Goal: Task Accomplishment & Management: Use online tool/utility

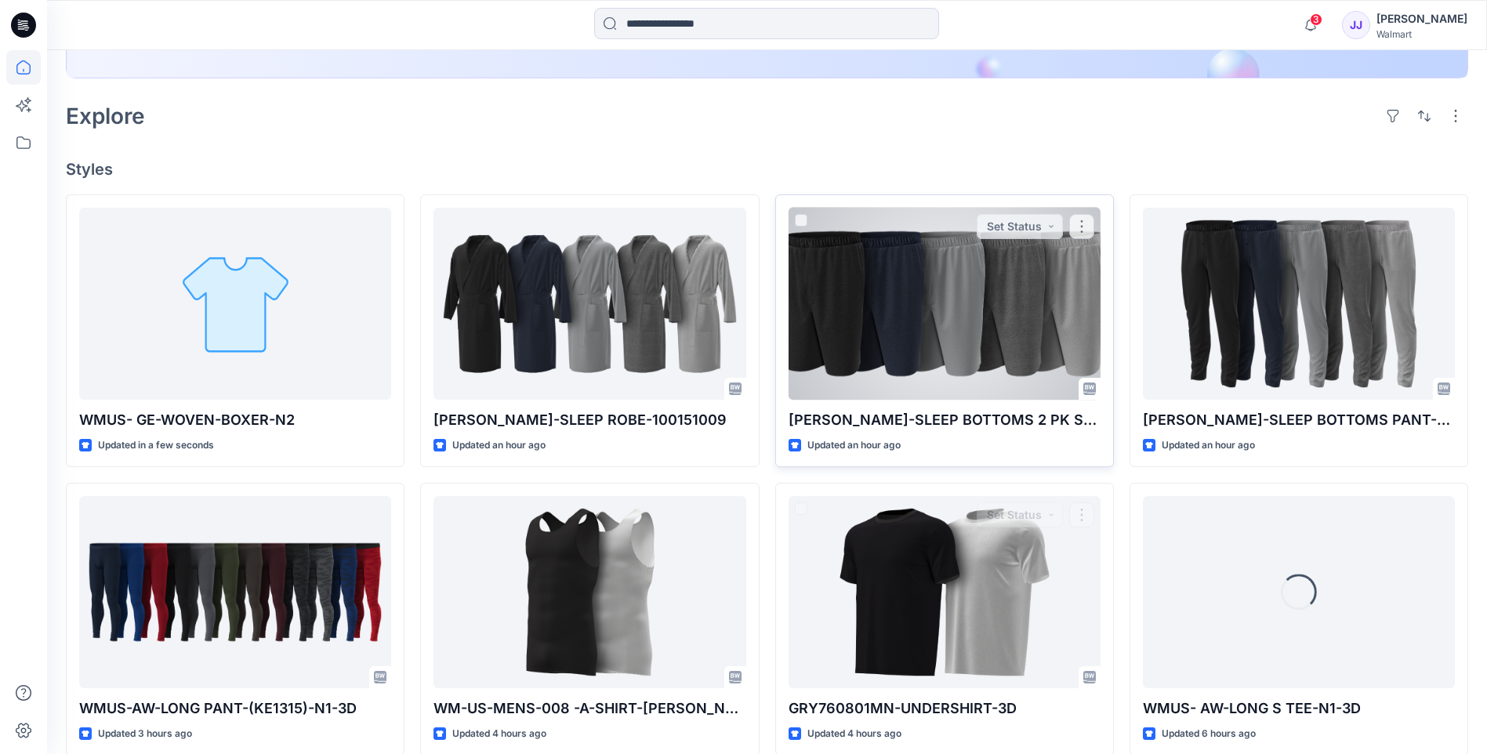
scroll to position [339, 0]
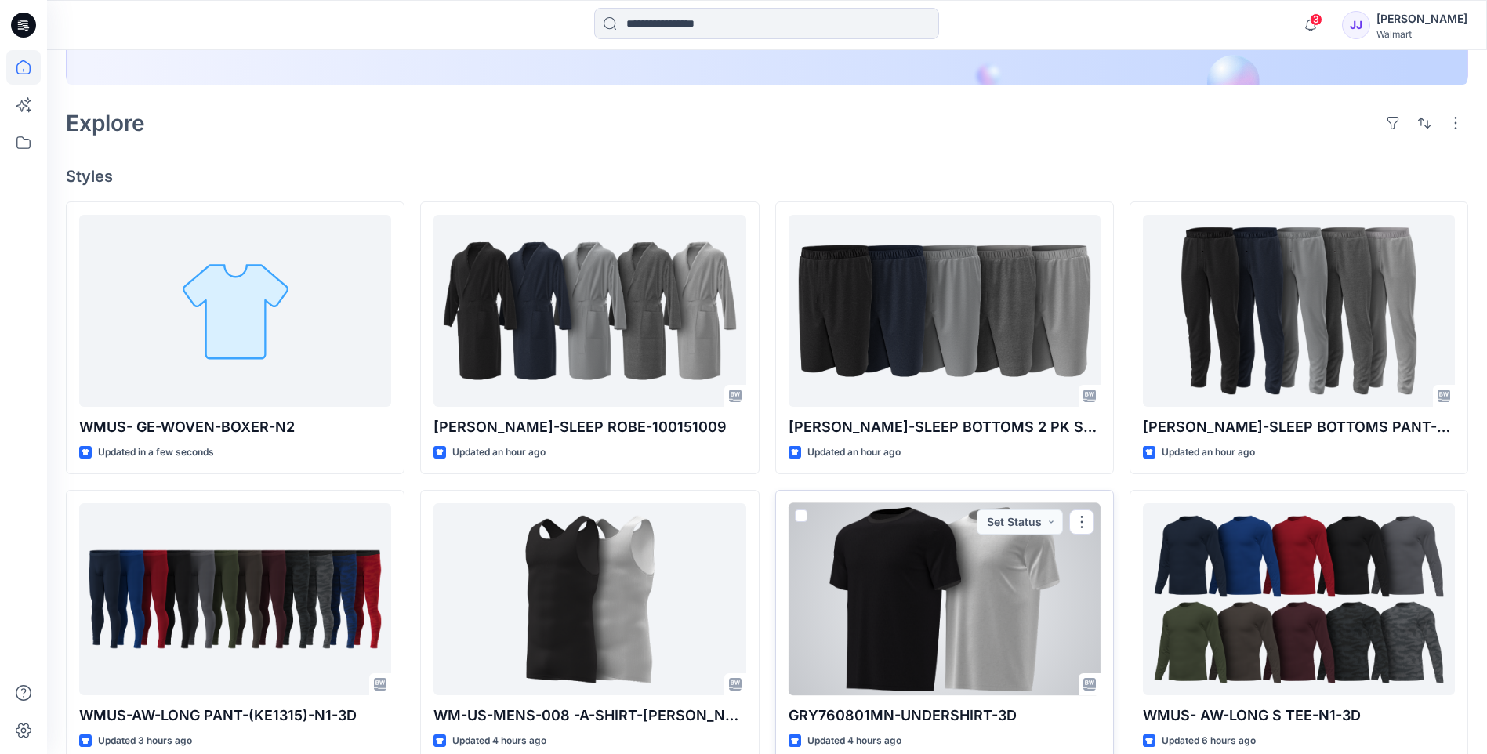
click at [926, 563] on div at bounding box center [944, 599] width 312 height 192
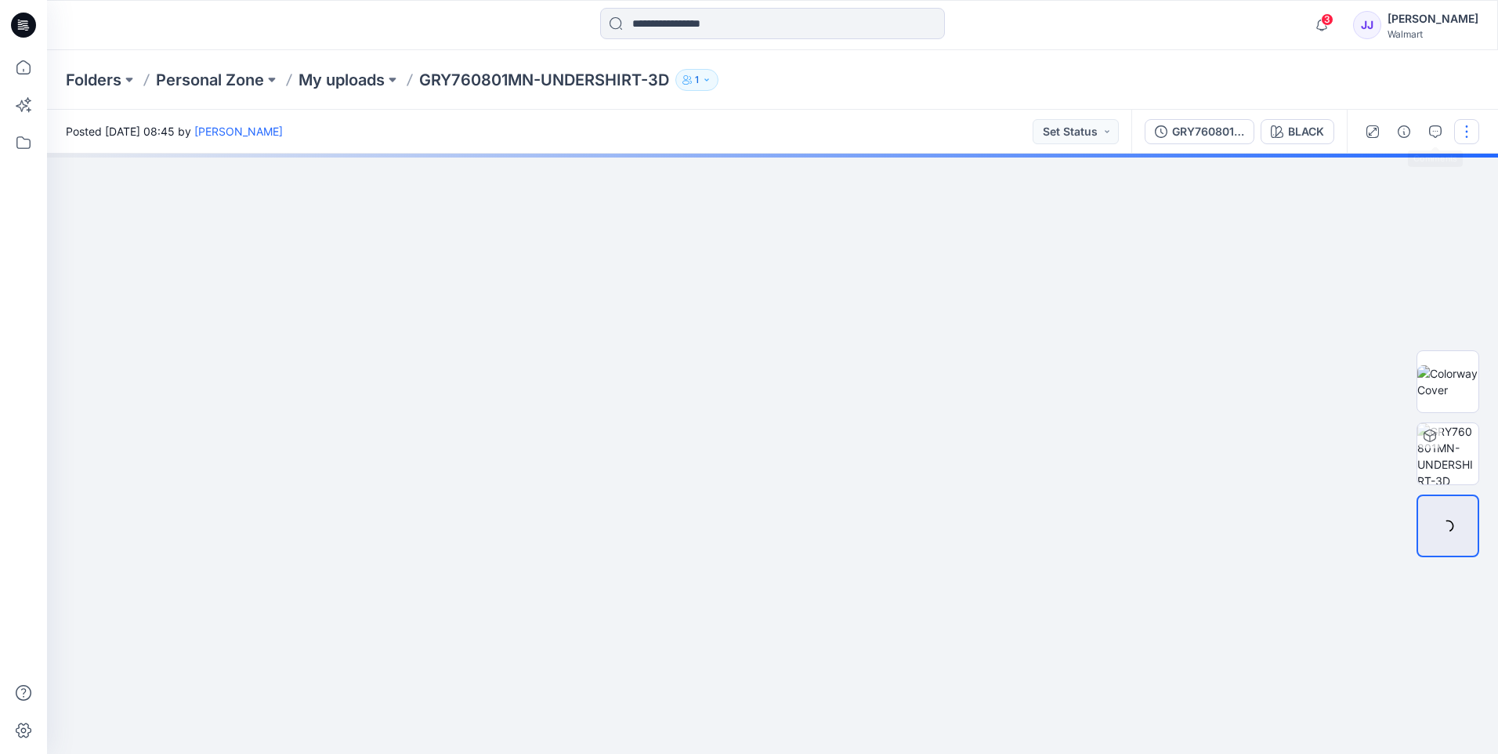
click at [1455, 132] on button "button" at bounding box center [1467, 131] width 25 height 25
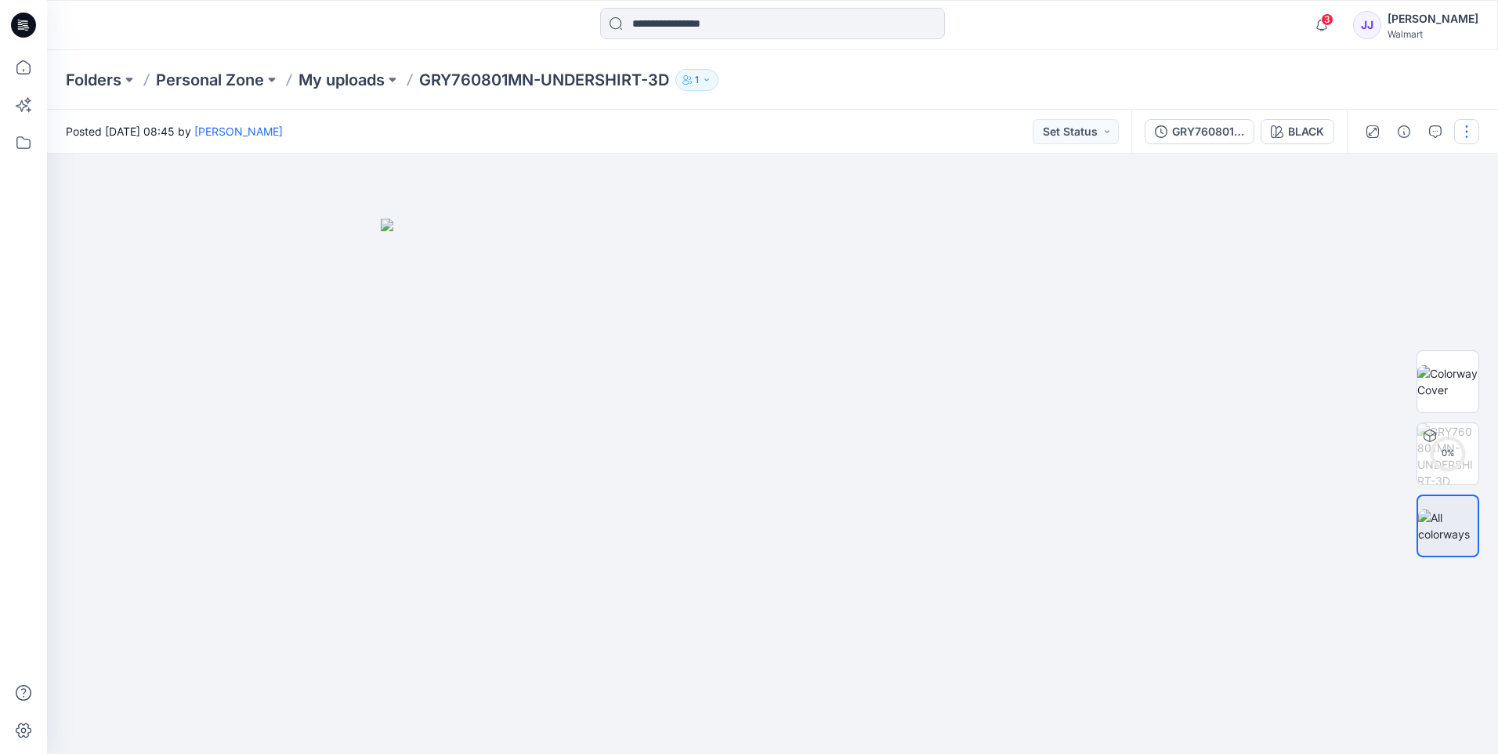
click at [1467, 137] on button "button" at bounding box center [1467, 131] width 25 height 25
click at [1473, 135] on button "button" at bounding box center [1467, 131] width 25 height 25
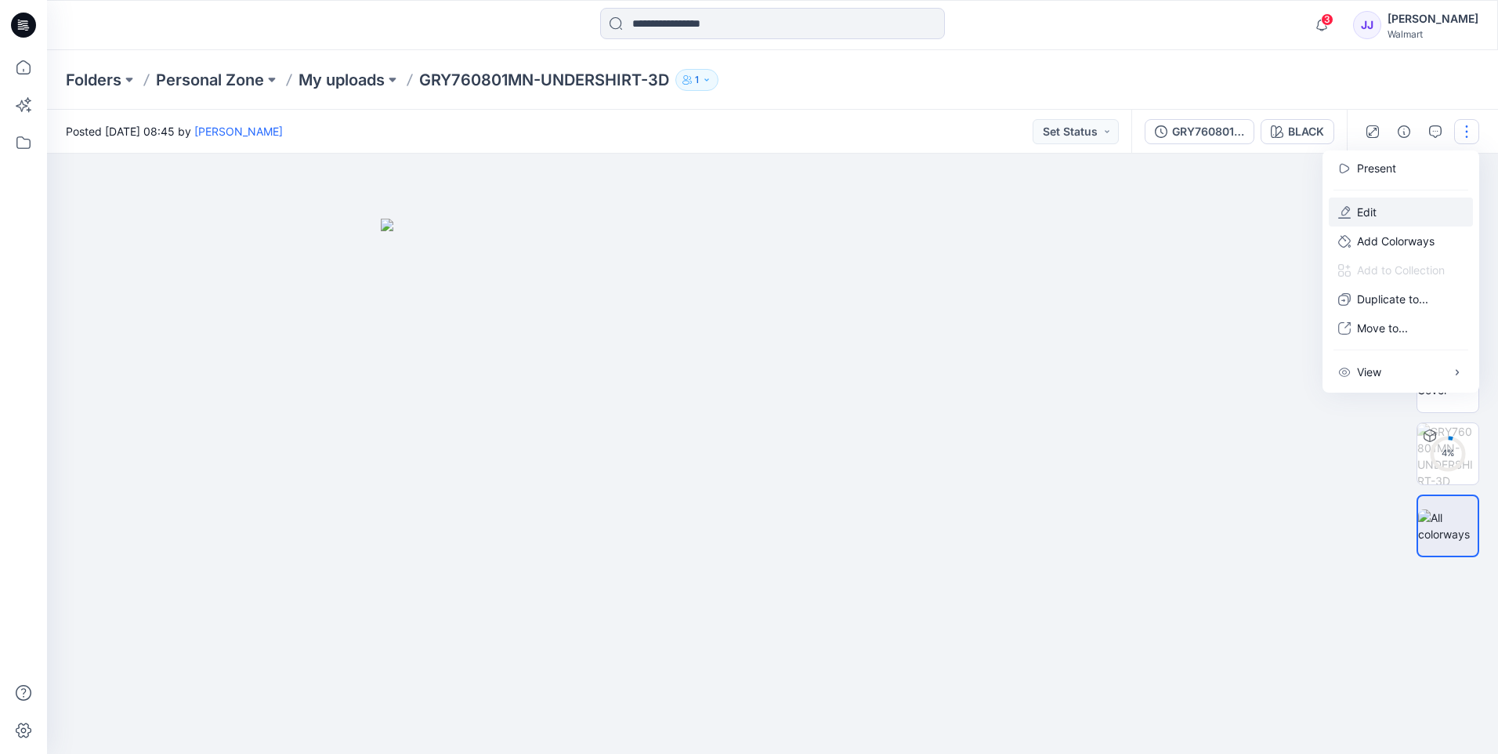
click at [1380, 212] on button "Edit" at bounding box center [1401, 211] width 144 height 29
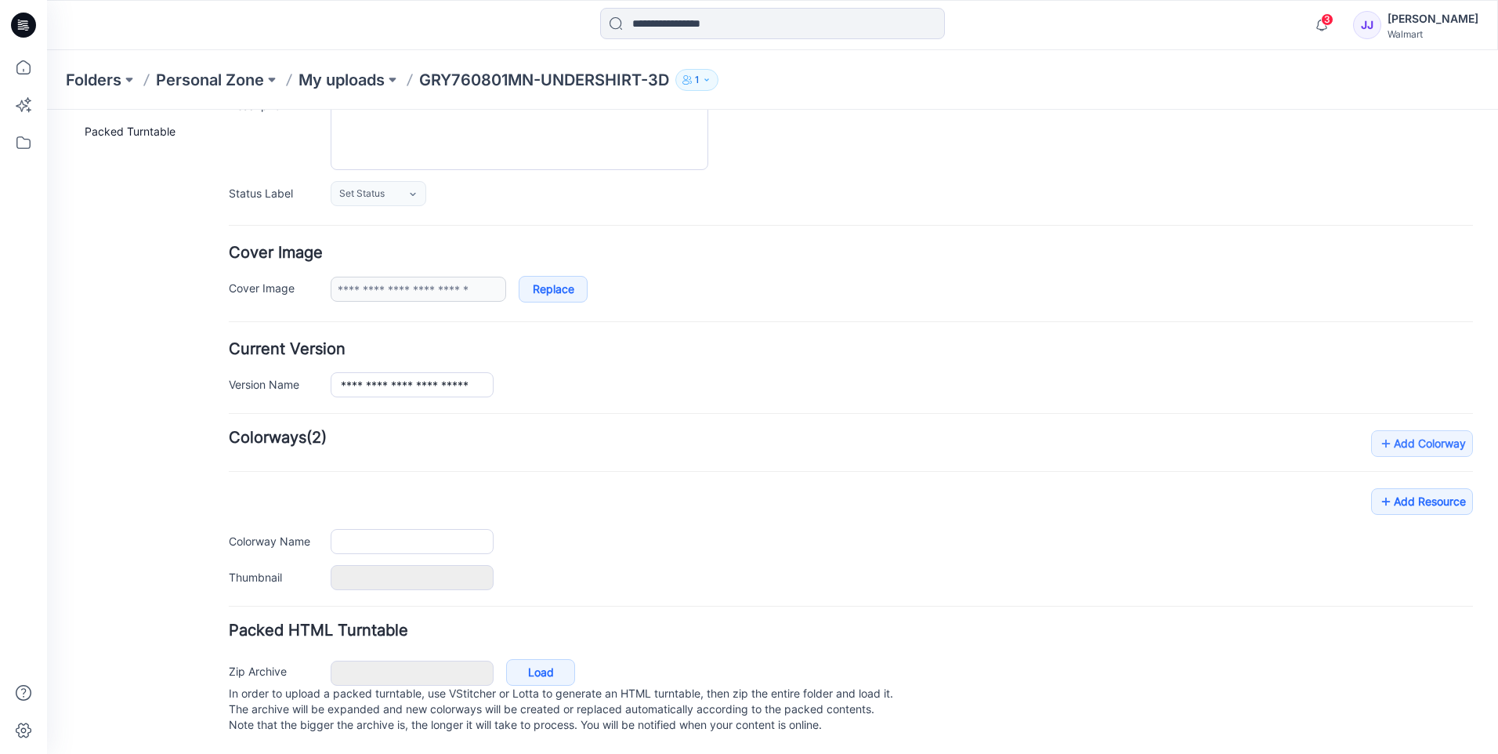
type input "**********"
type input "*****"
type input "**********"
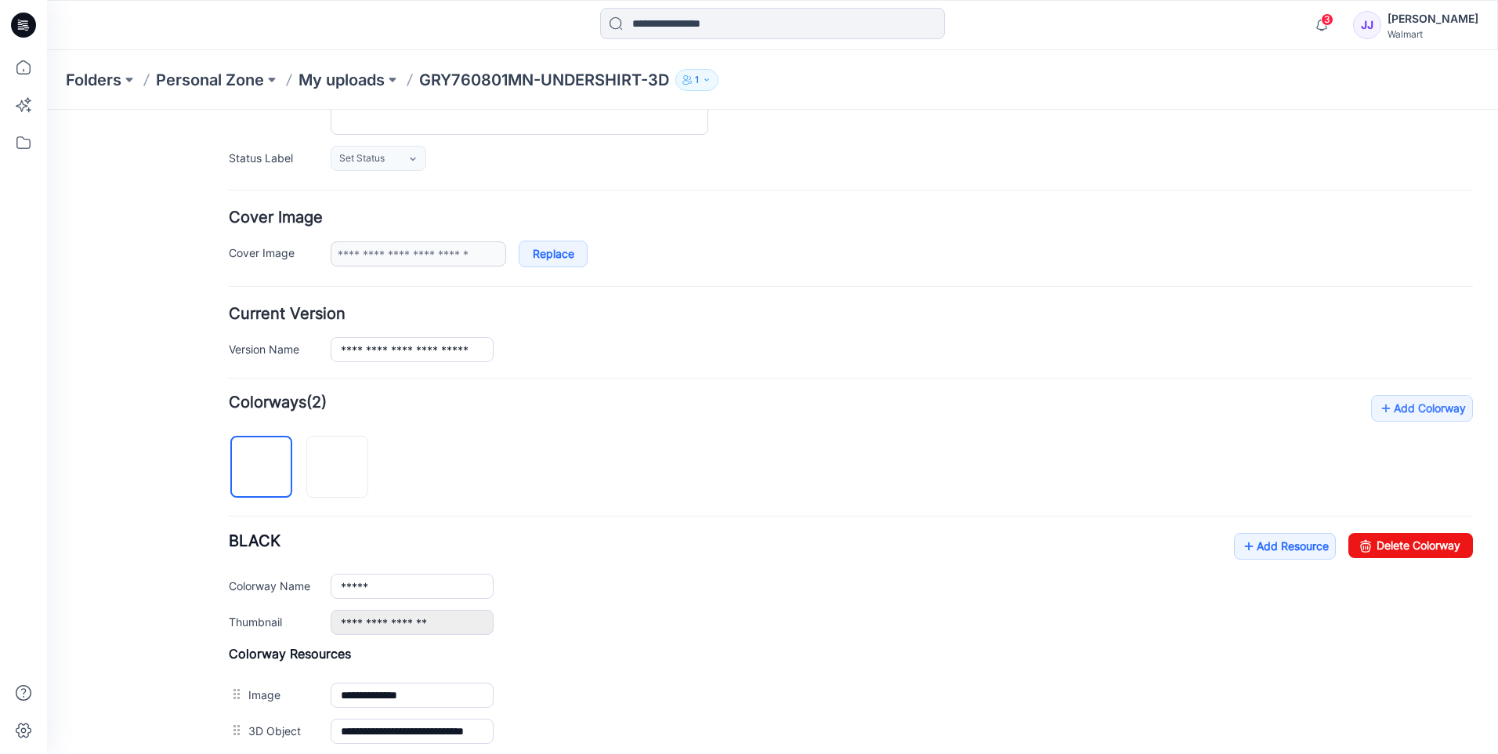
scroll to position [379, 0]
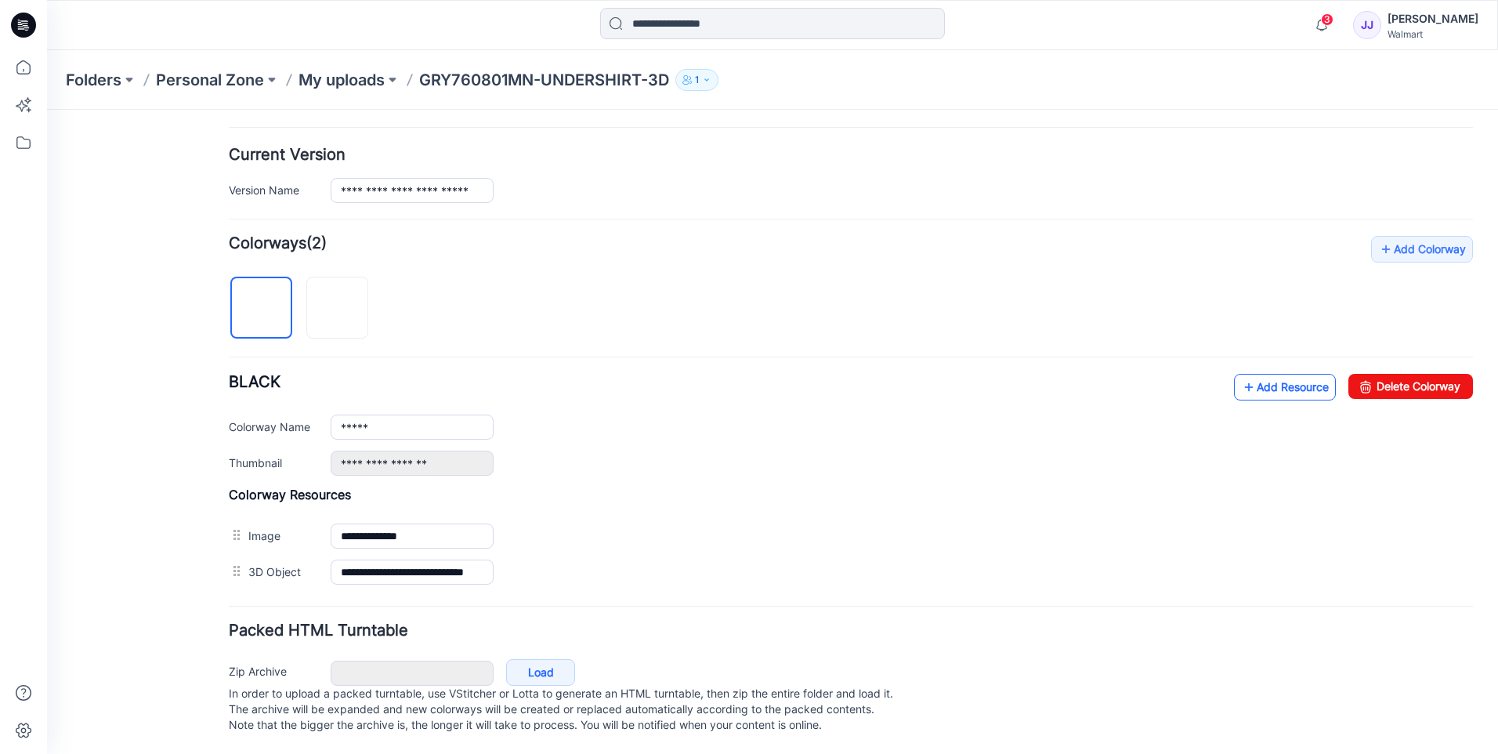
click at [1245, 374] on link "Add Resource" at bounding box center [1285, 387] width 102 height 27
click at [1276, 374] on link "Add Resource" at bounding box center [1285, 387] width 102 height 27
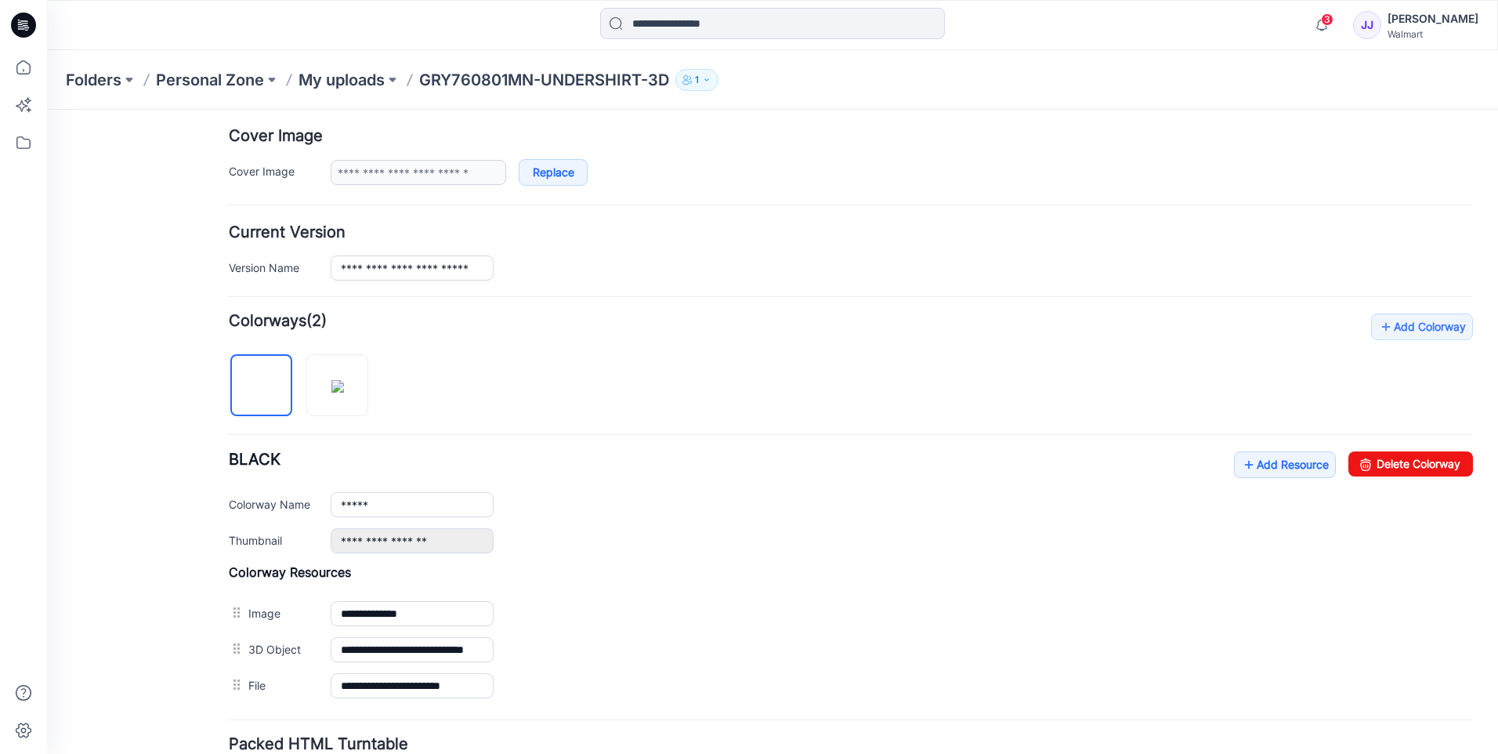
scroll to position [0, 0]
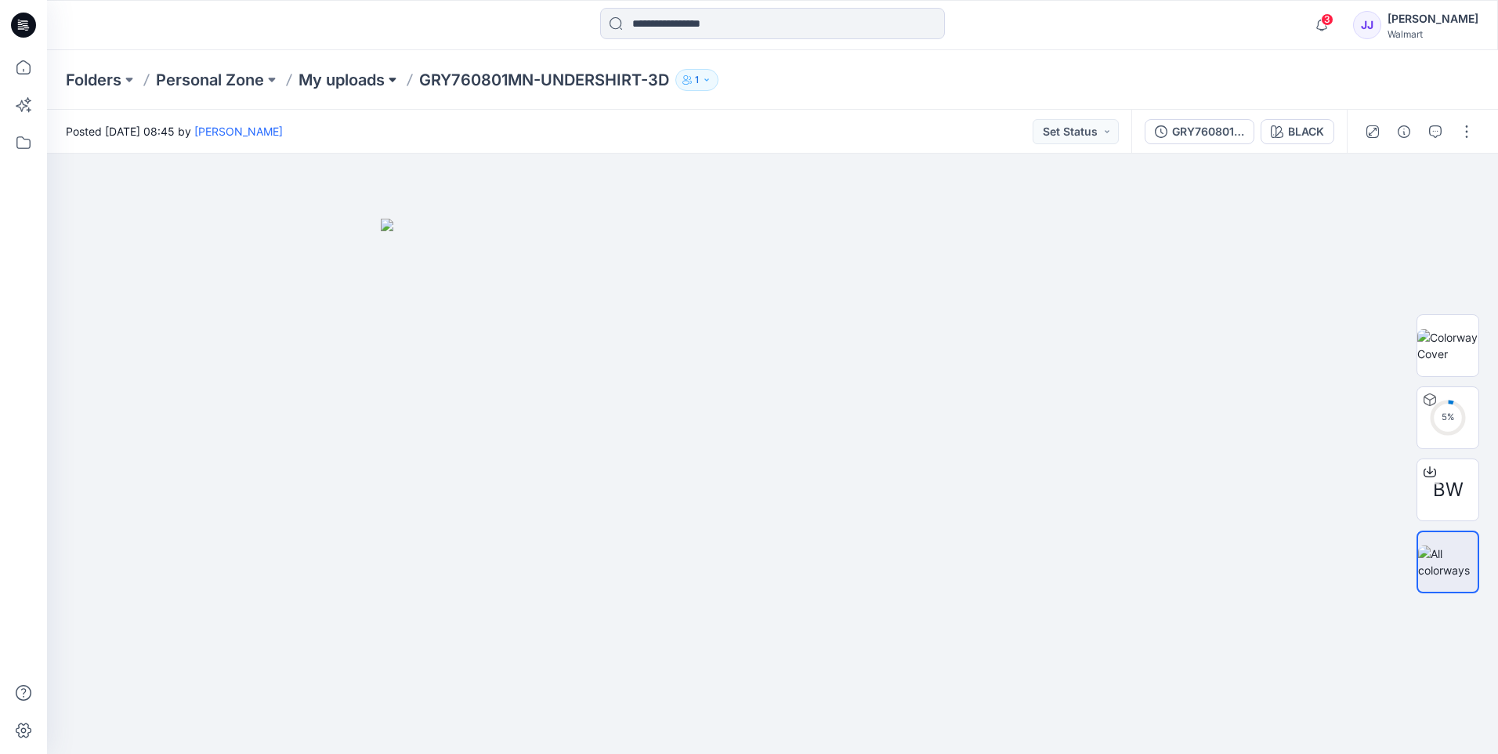
click at [398, 75] on button at bounding box center [393, 80] width 16 height 22
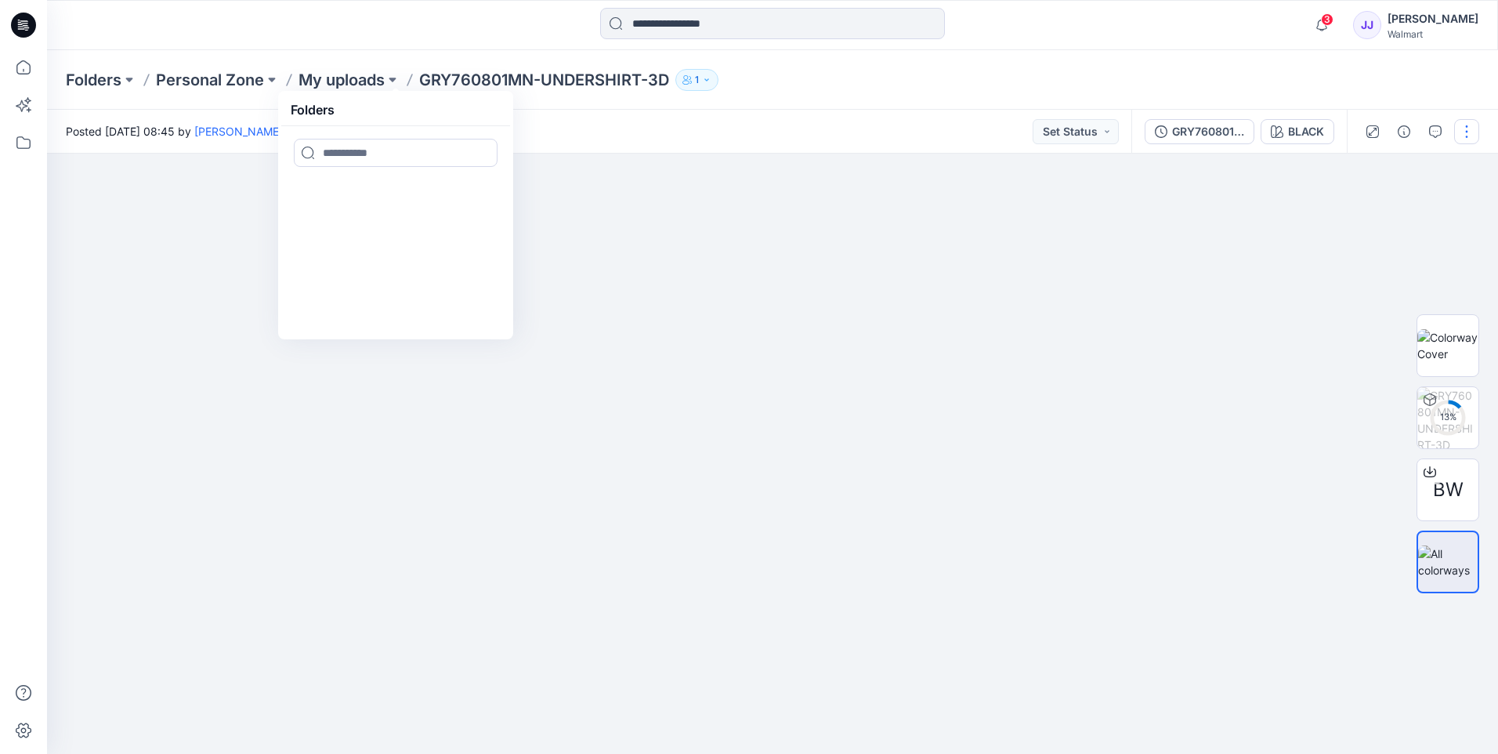
click at [1465, 136] on button "button" at bounding box center [1467, 131] width 25 height 25
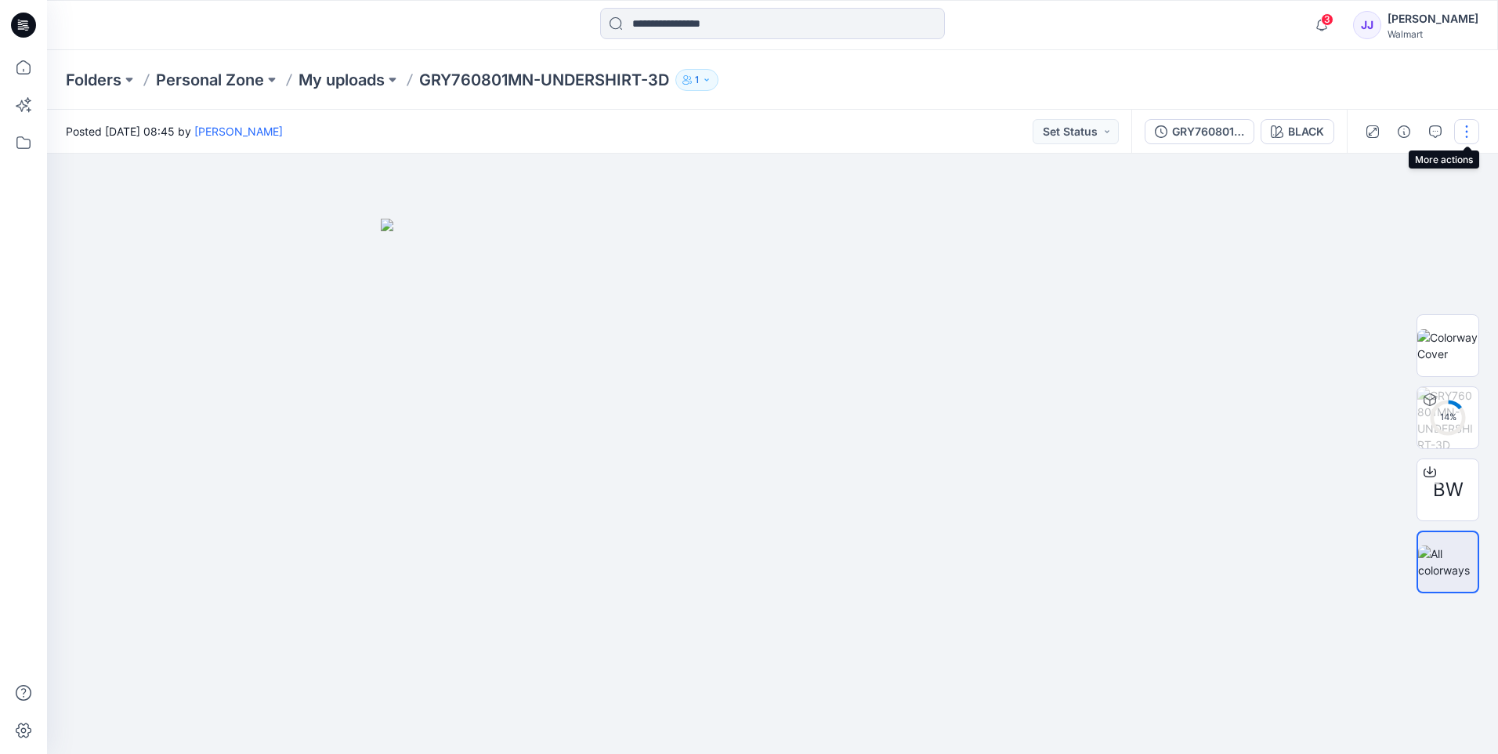
click at [1468, 135] on button "button" at bounding box center [1467, 131] width 25 height 25
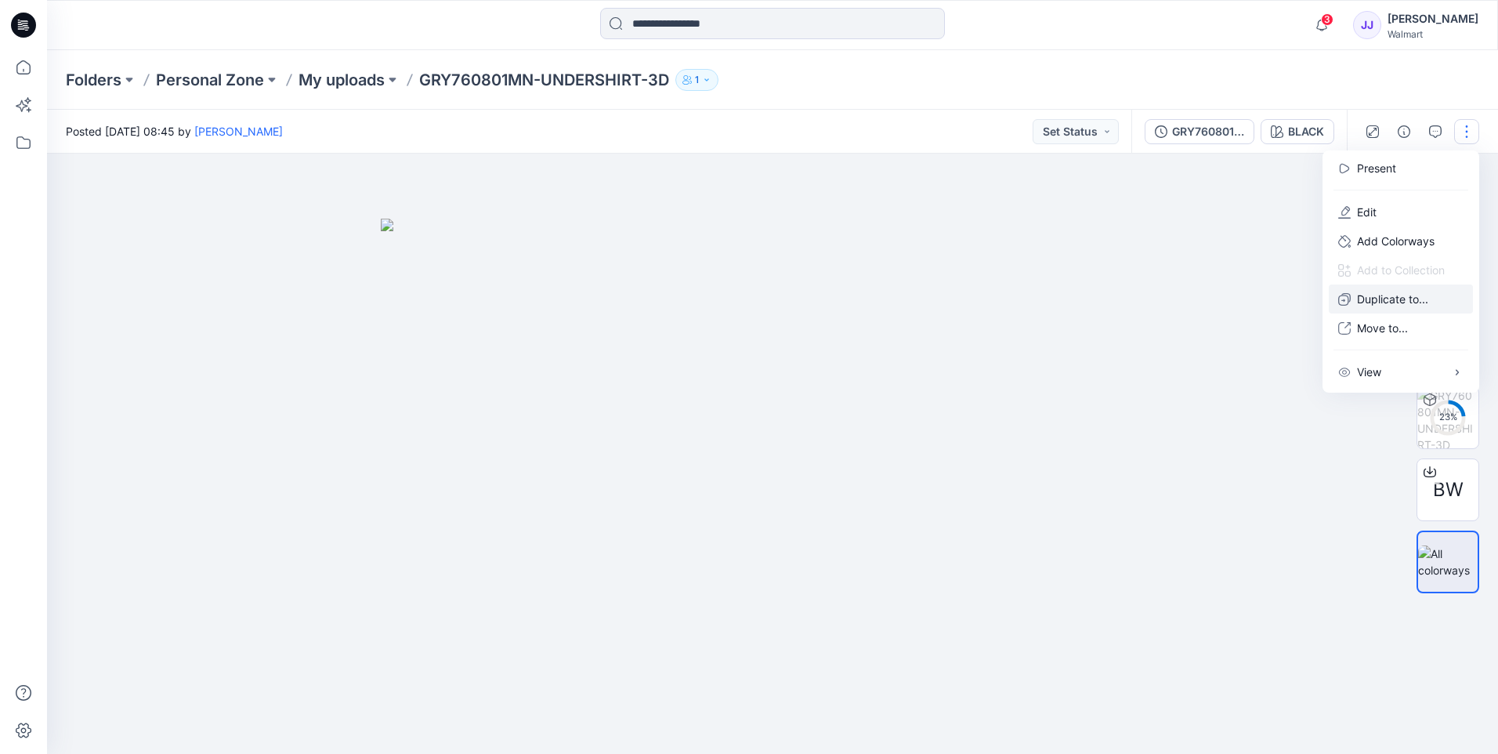
click at [1367, 303] on p "Duplicate to..." at bounding box center [1392, 299] width 71 height 16
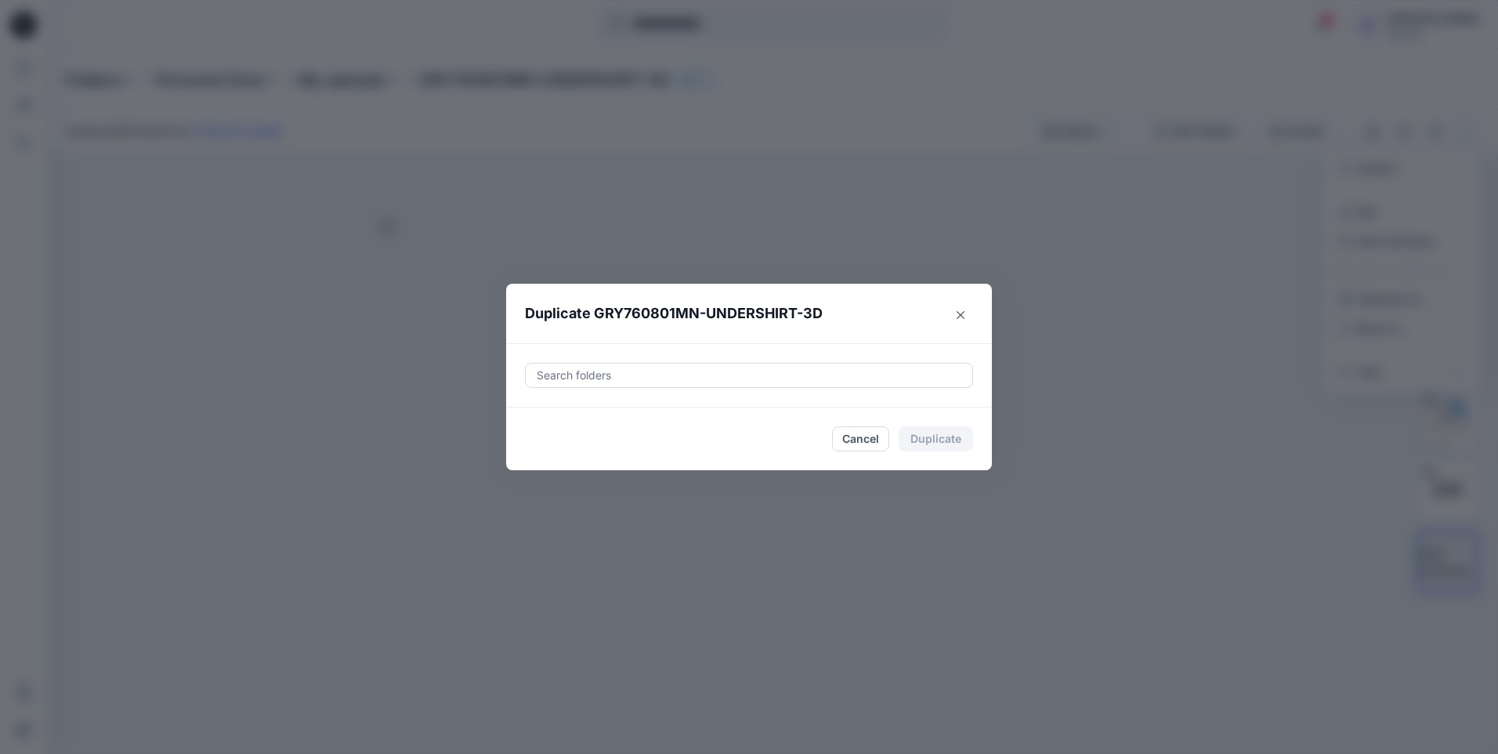
click at [621, 373] on div at bounding box center [749, 375] width 428 height 19
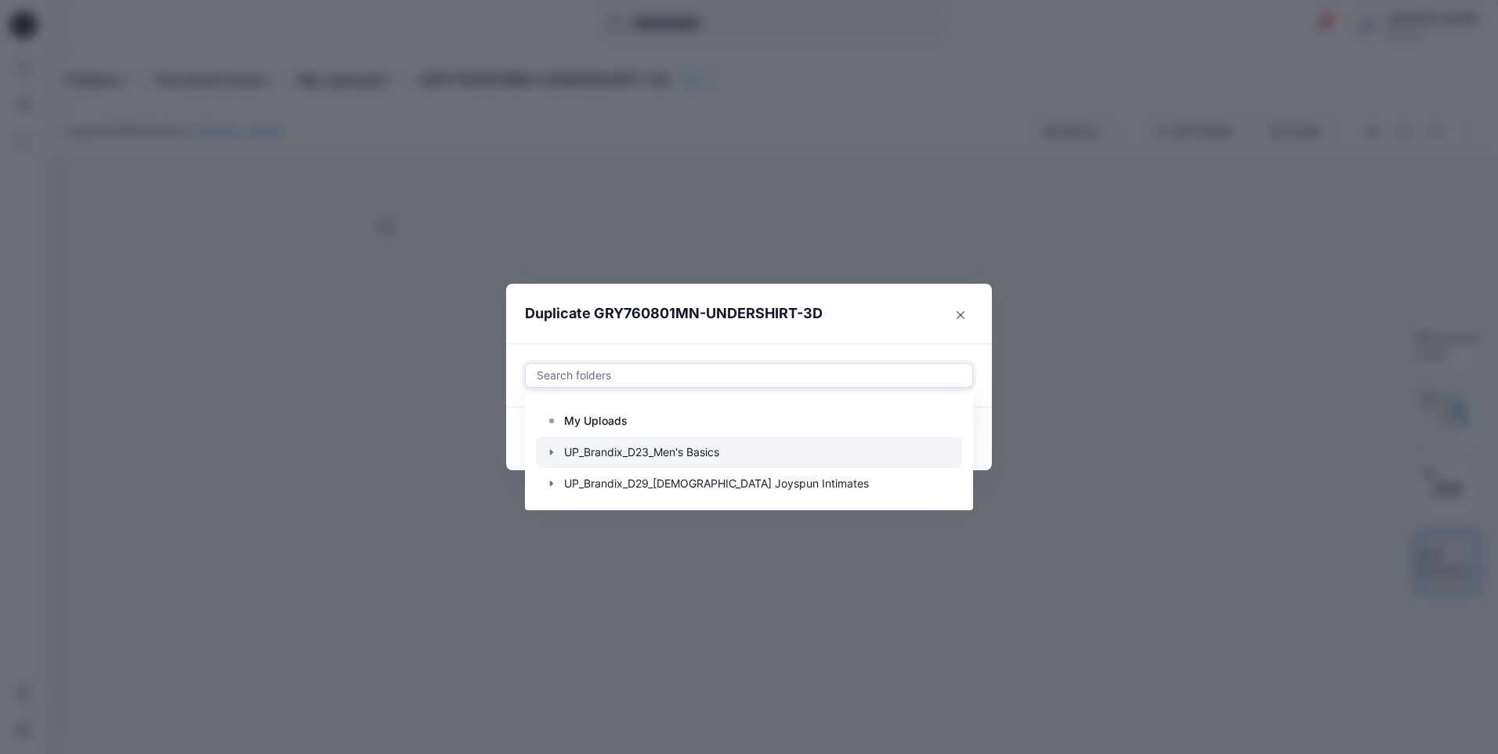
click at [552, 453] on icon "button" at bounding box center [551, 451] width 3 height 5
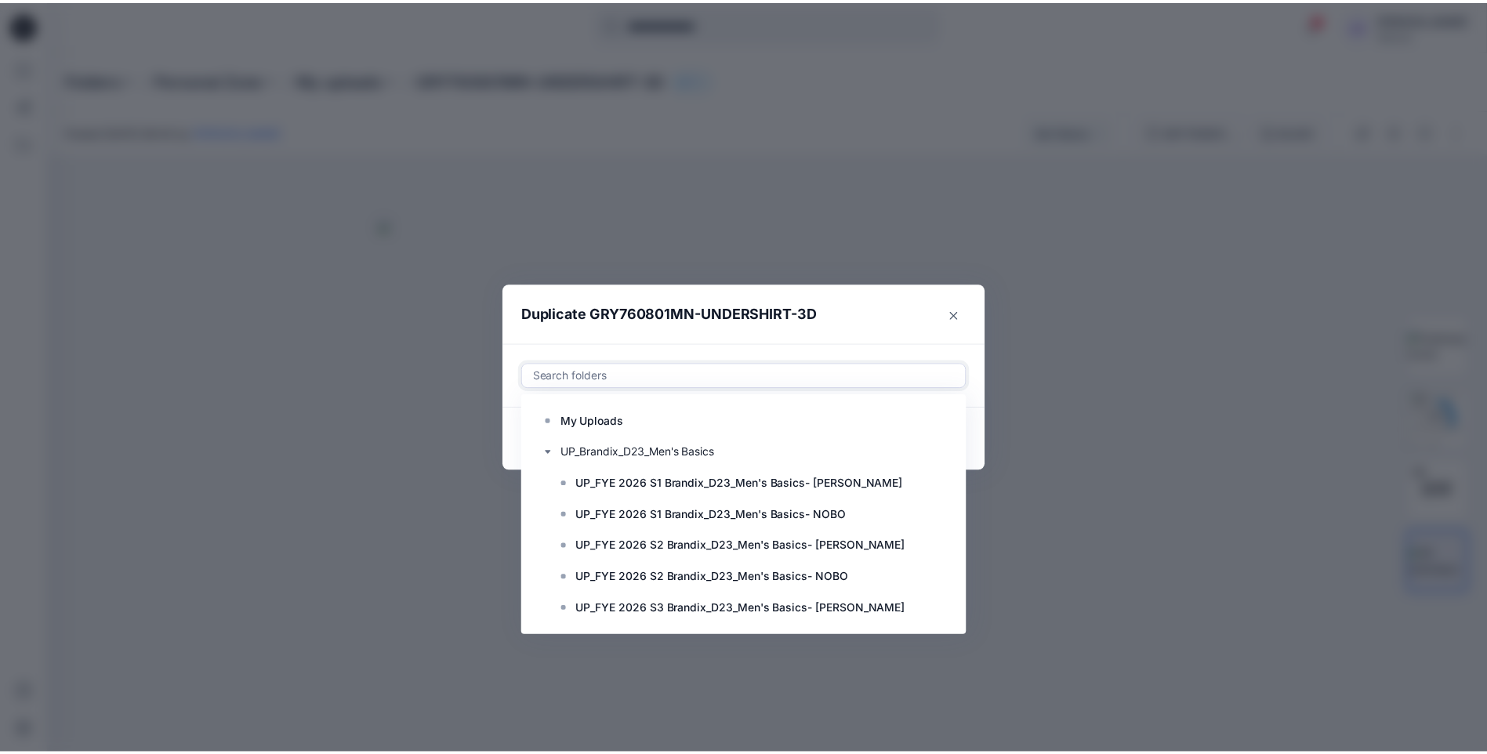
scroll to position [125, 0]
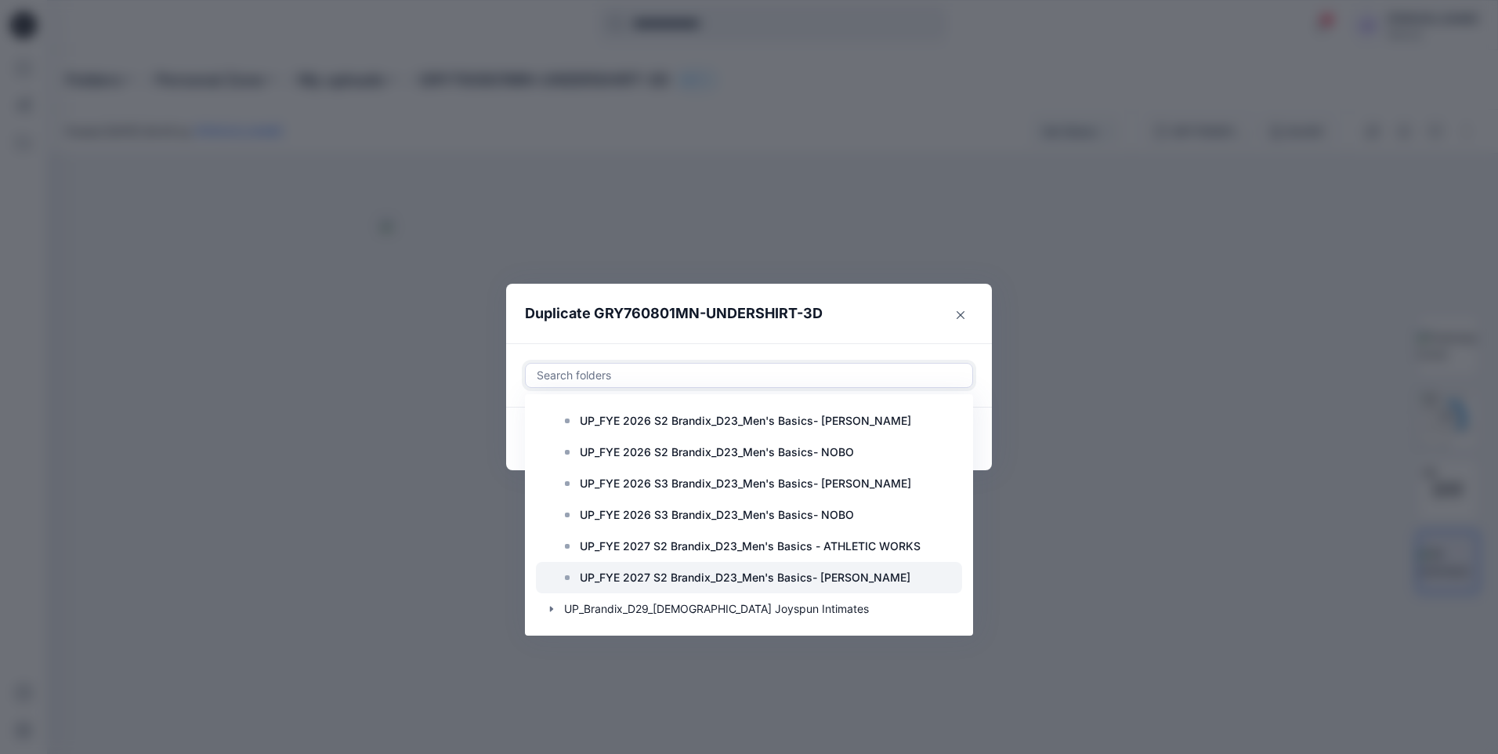
click at [755, 582] on p "UP_FYE 2027 S2 Brandix_D23_Men's Basics- [PERSON_NAME]" at bounding box center [745, 577] width 331 height 19
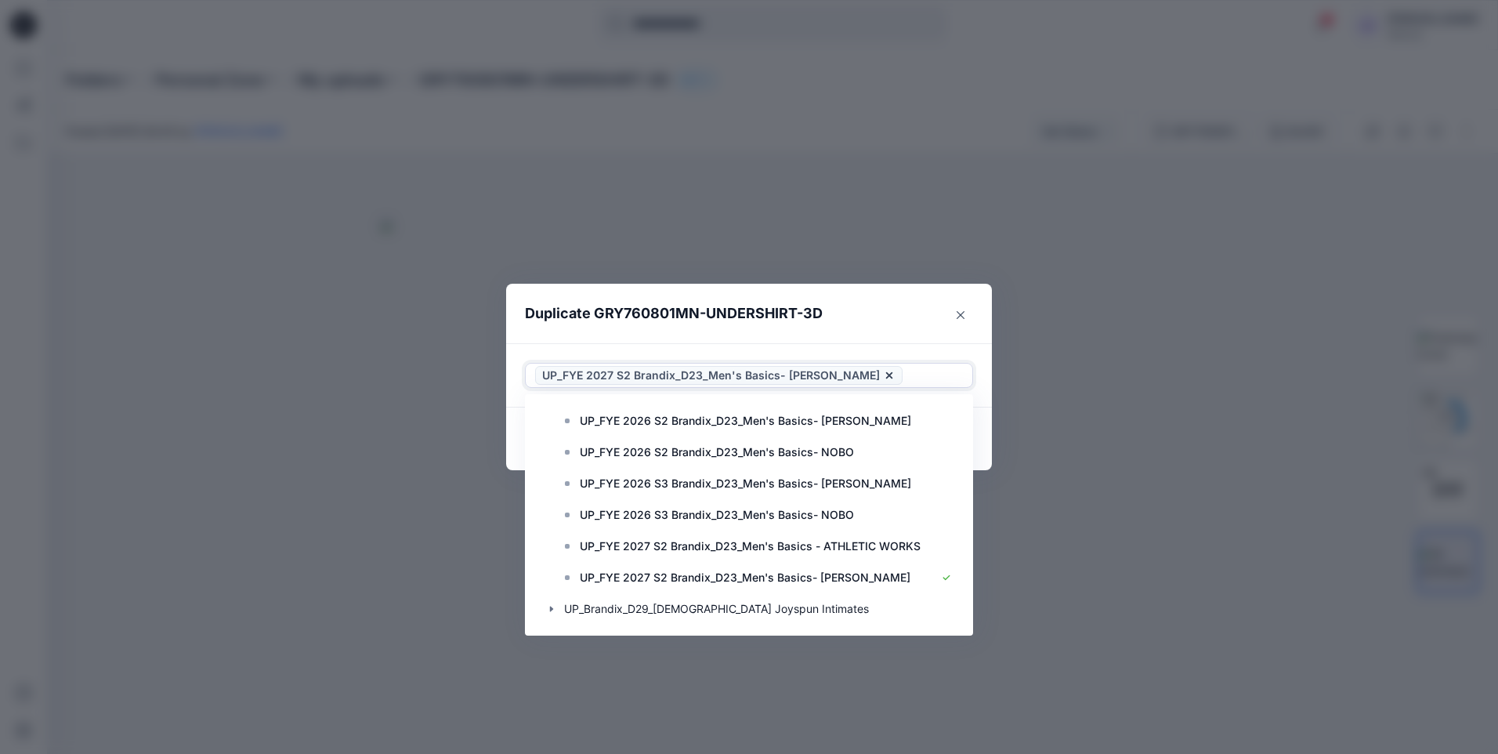
click at [915, 317] on header "Duplicate GRY760801MN-UNDERSHIRT-3D" at bounding box center [733, 314] width 455 height 60
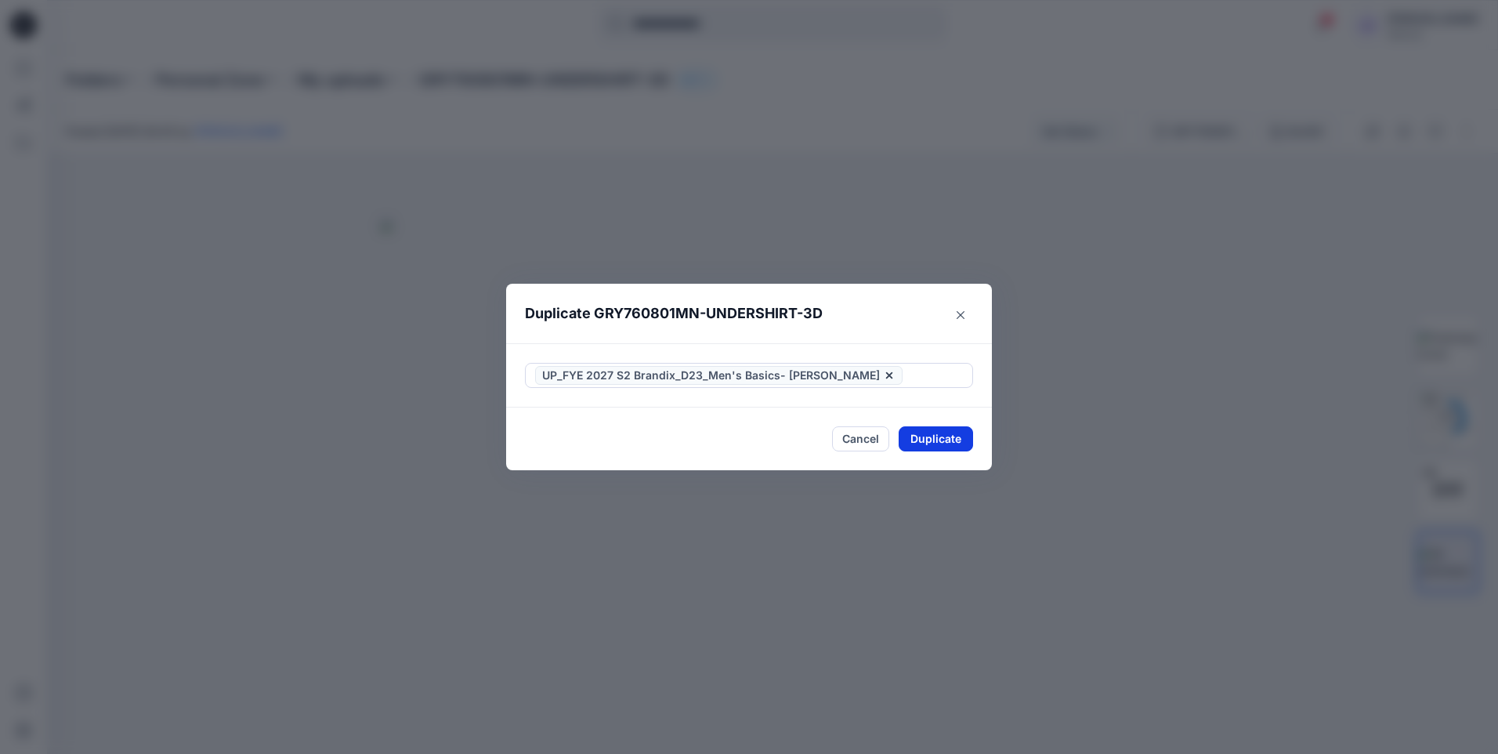
click at [929, 440] on button "Duplicate" at bounding box center [936, 438] width 74 height 25
click at [960, 437] on button "Close" at bounding box center [947, 438] width 51 height 25
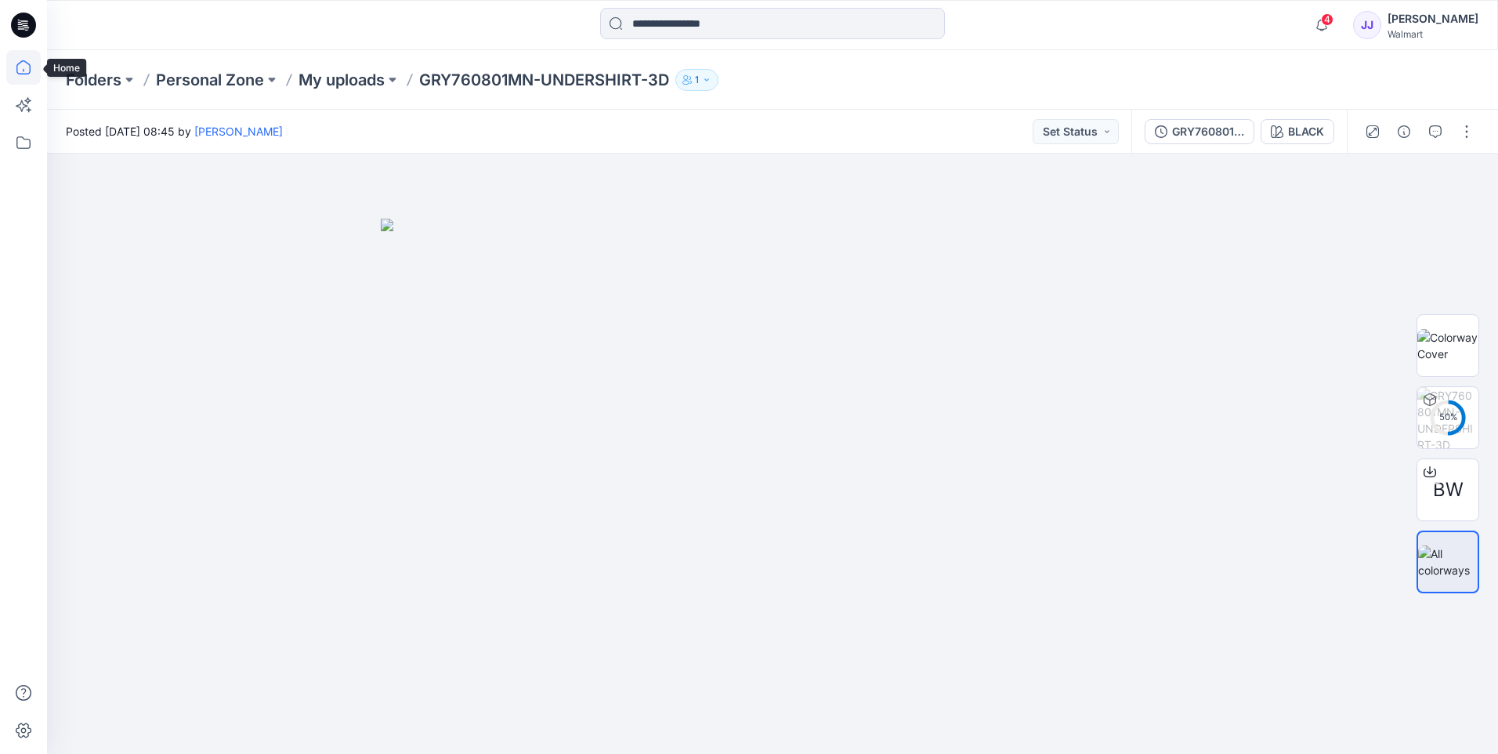
click at [12, 74] on icon at bounding box center [23, 67] width 34 height 34
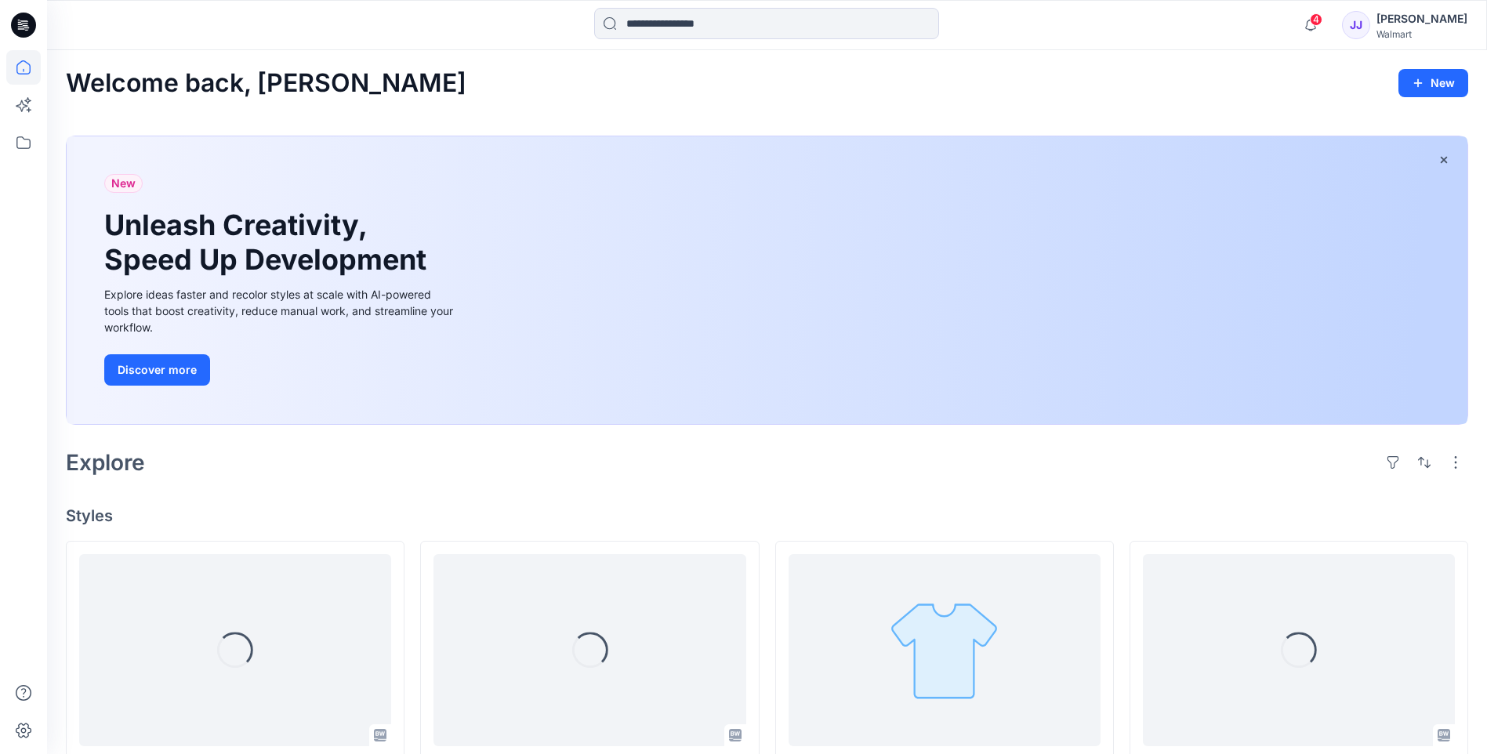
scroll to position [339, 0]
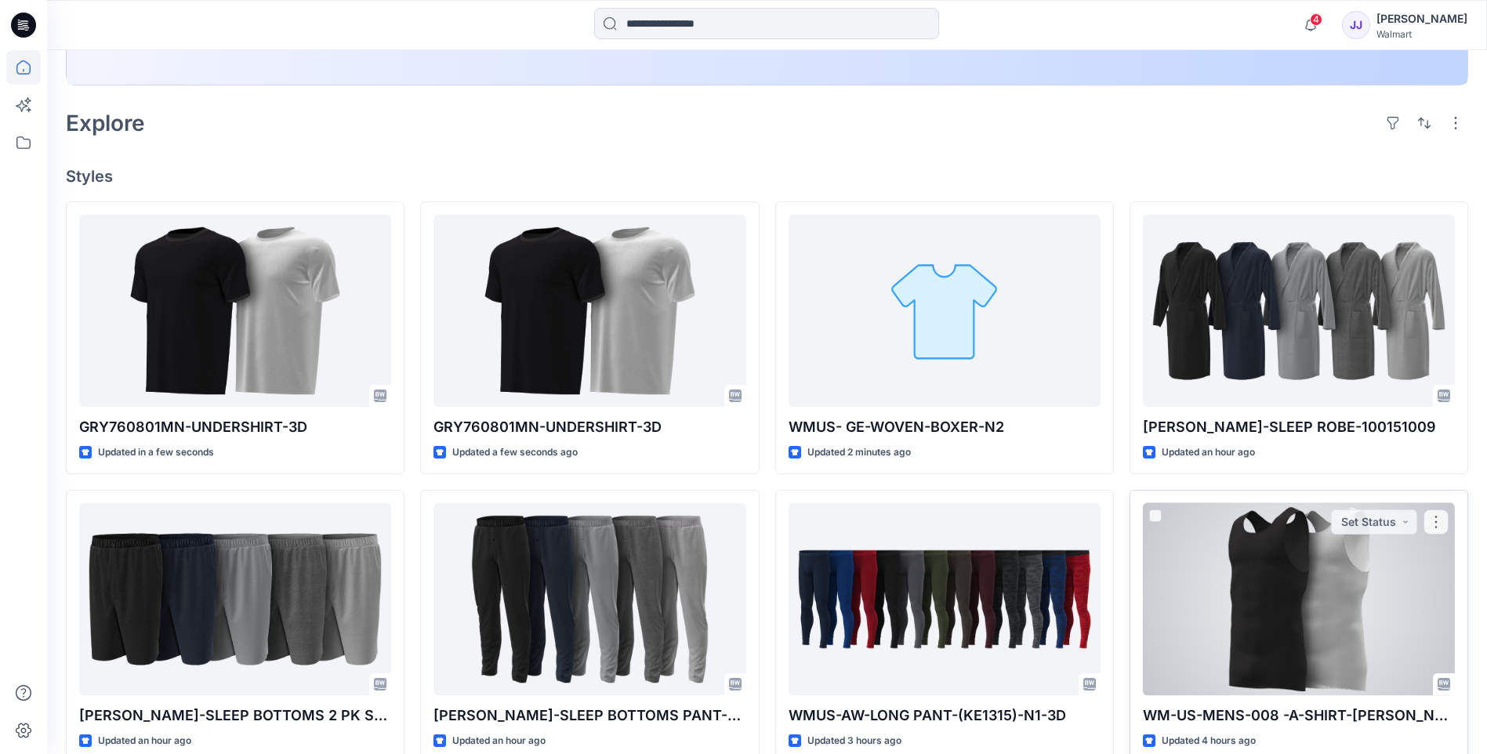
click at [1268, 543] on div at bounding box center [1299, 599] width 312 height 192
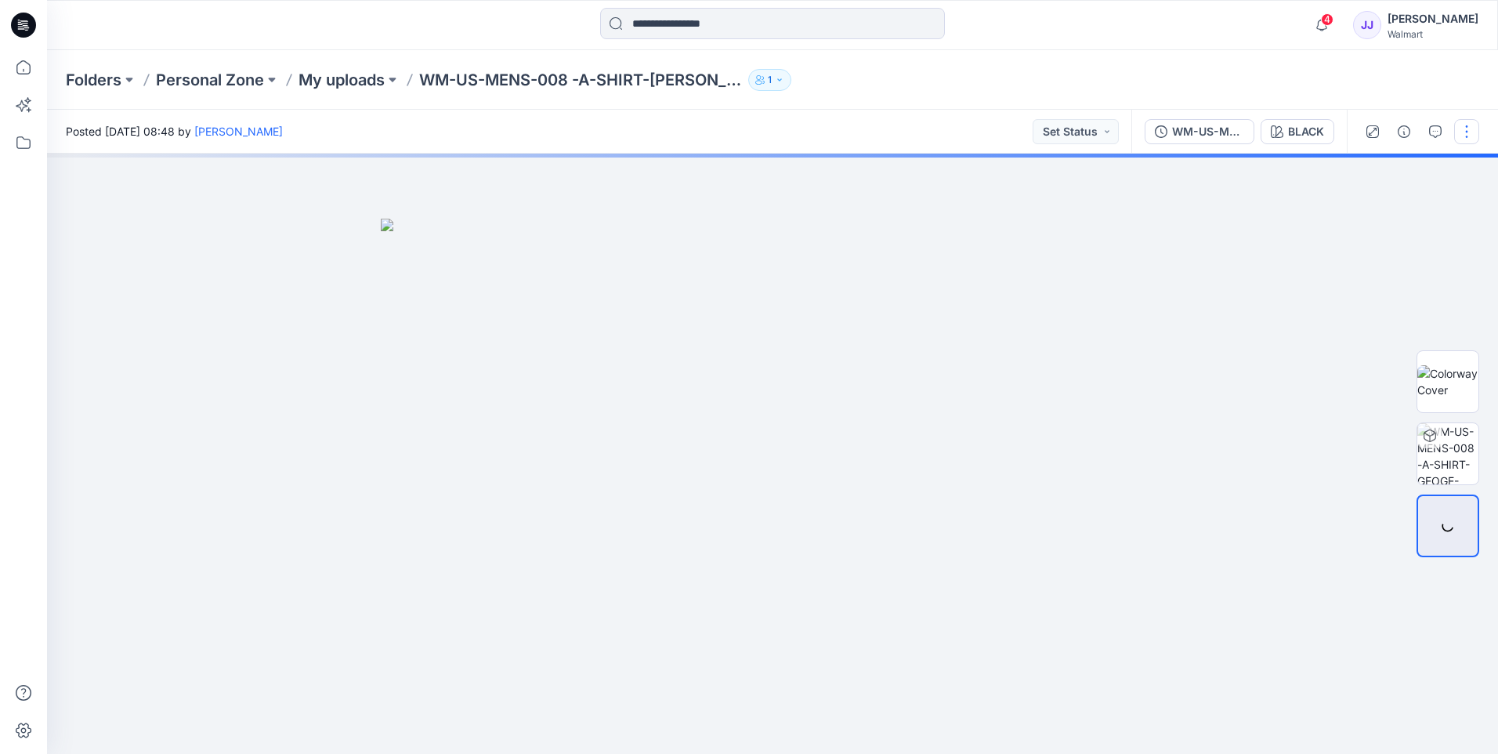
click at [1464, 126] on button "button" at bounding box center [1467, 131] width 25 height 25
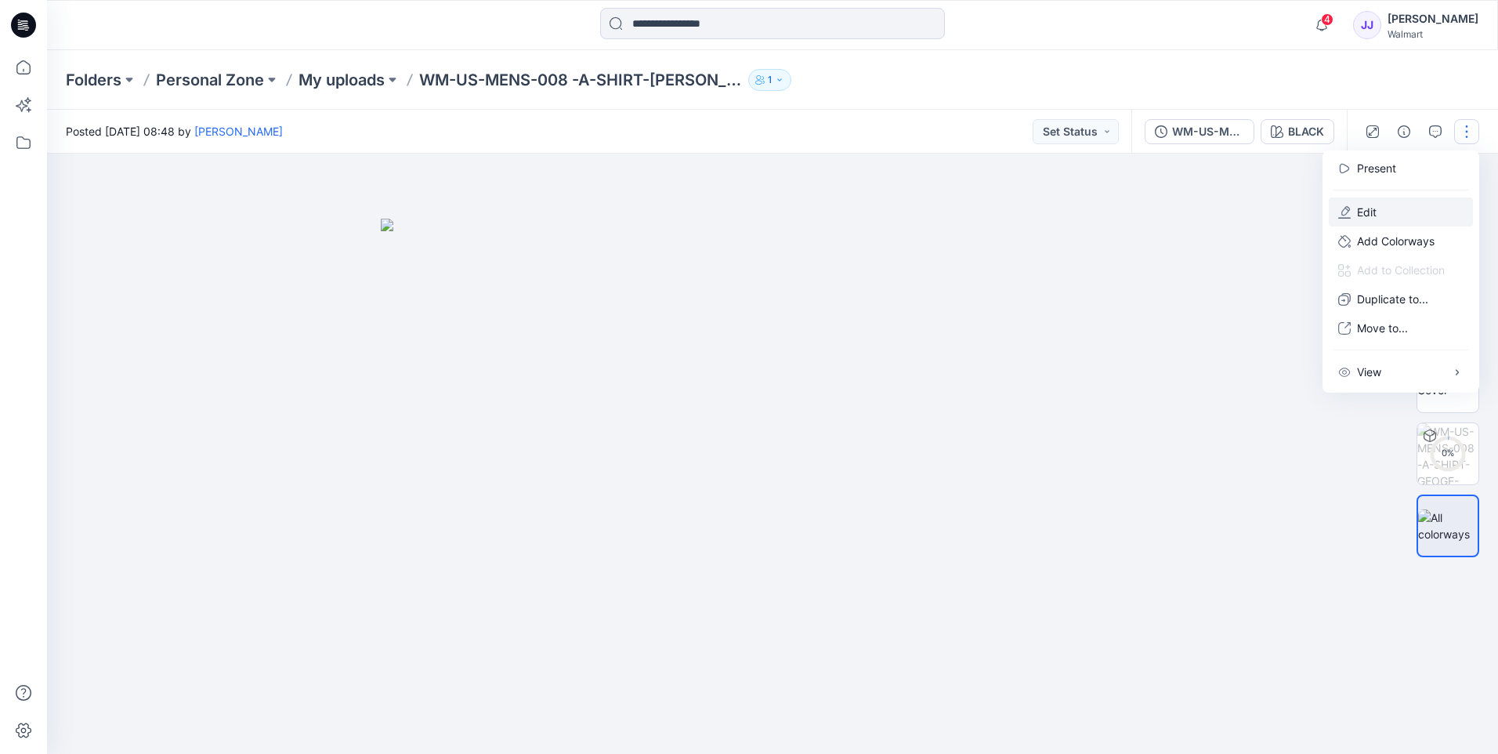
click at [1380, 212] on button "Edit" at bounding box center [1401, 211] width 144 height 29
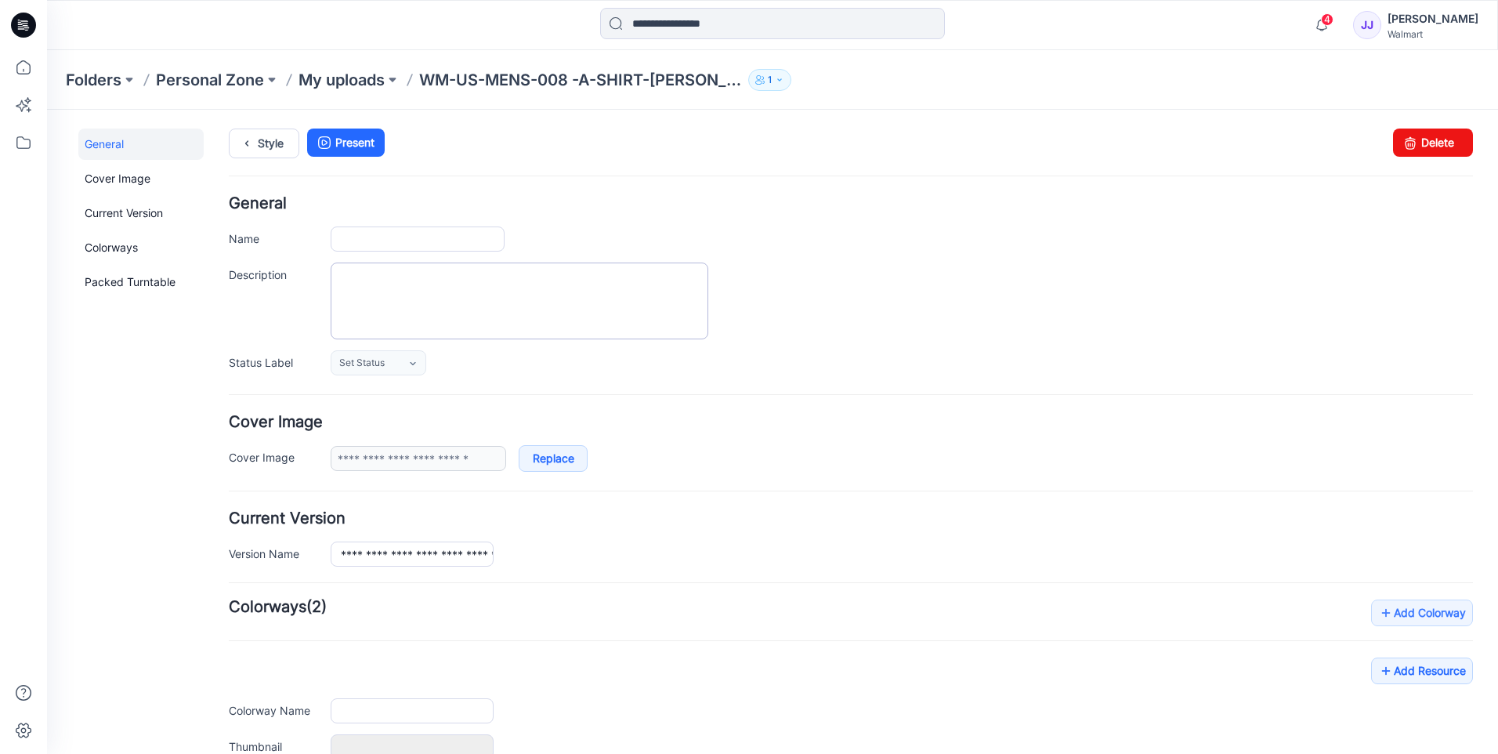
type input "**********"
type input "*****"
type input "**********"
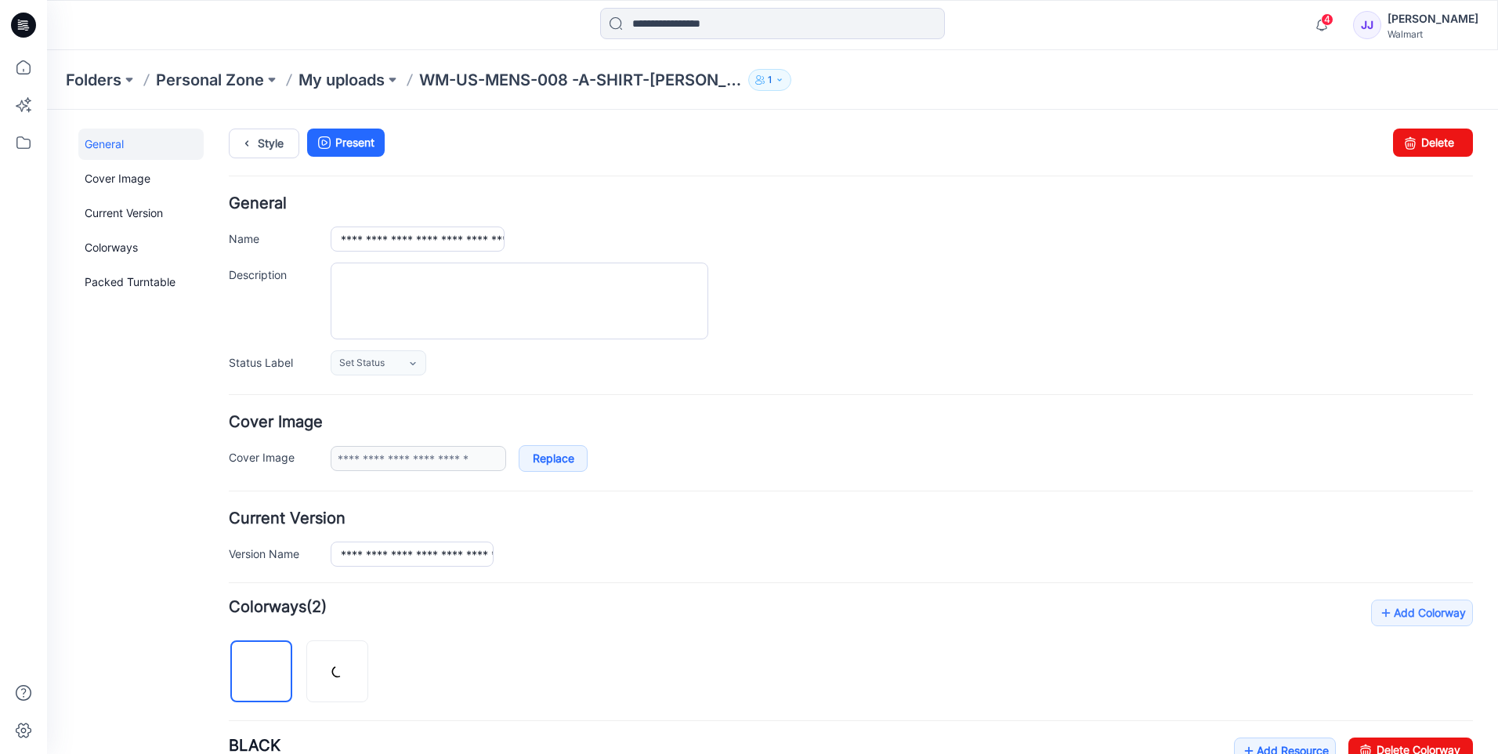
scroll to position [379, 0]
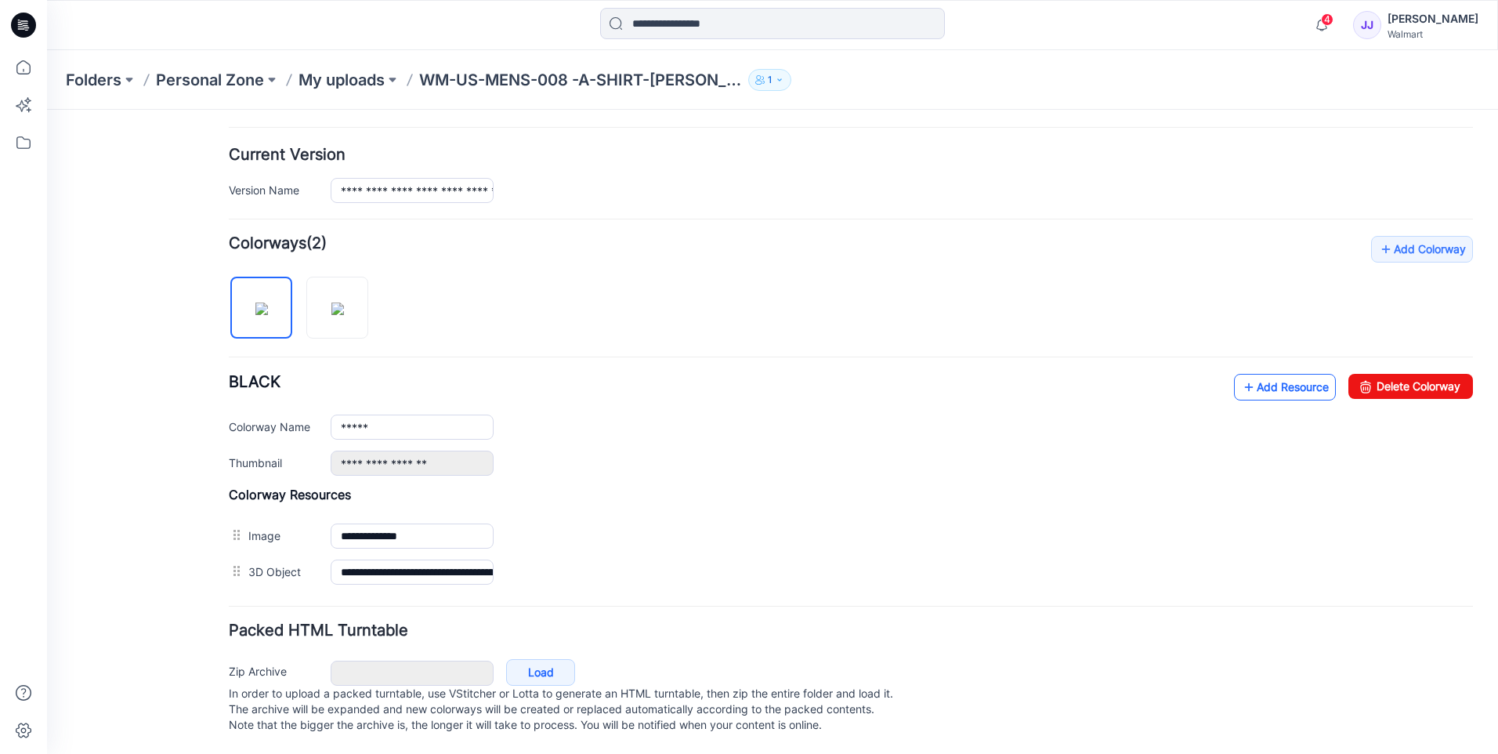
click at [1253, 378] on link "Add Resource" at bounding box center [1285, 387] width 102 height 27
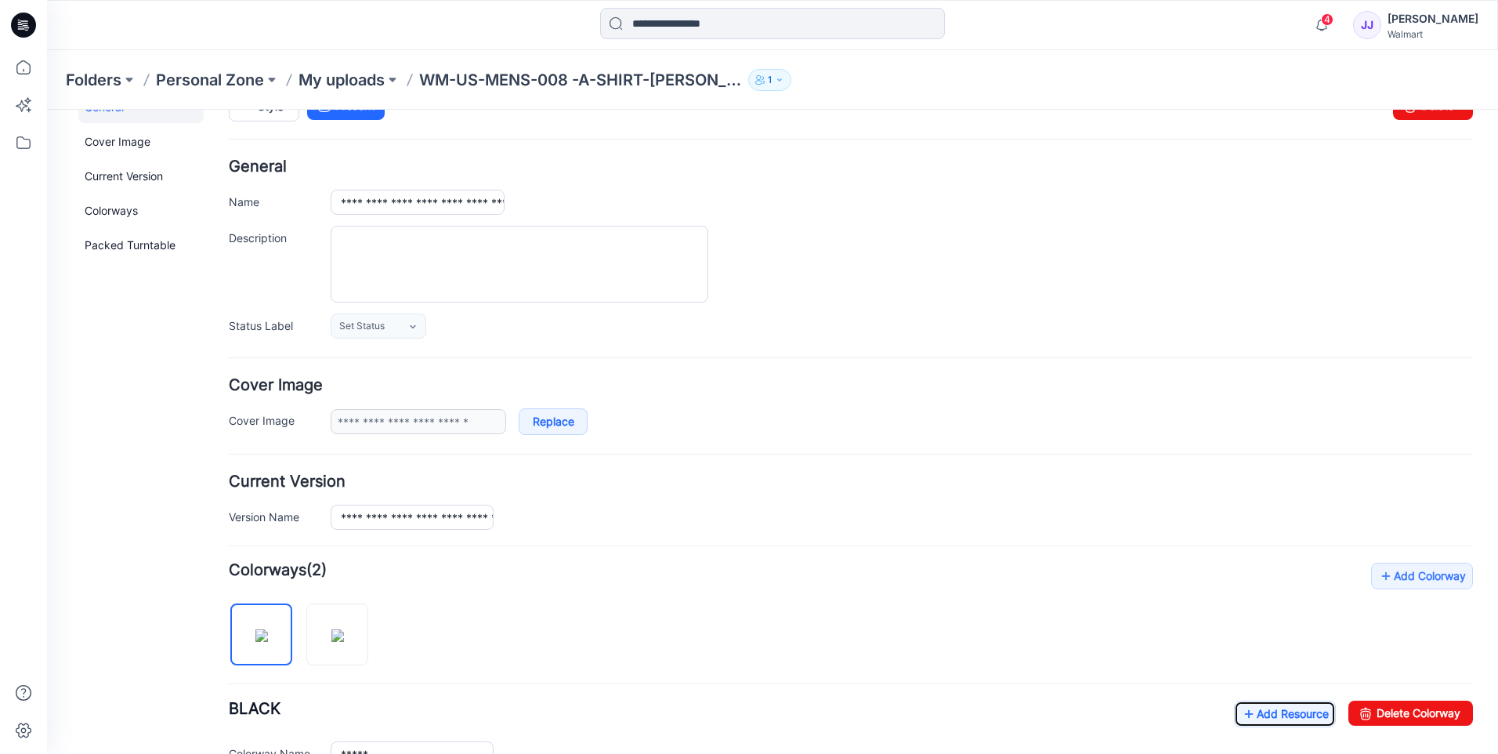
scroll to position [0, 0]
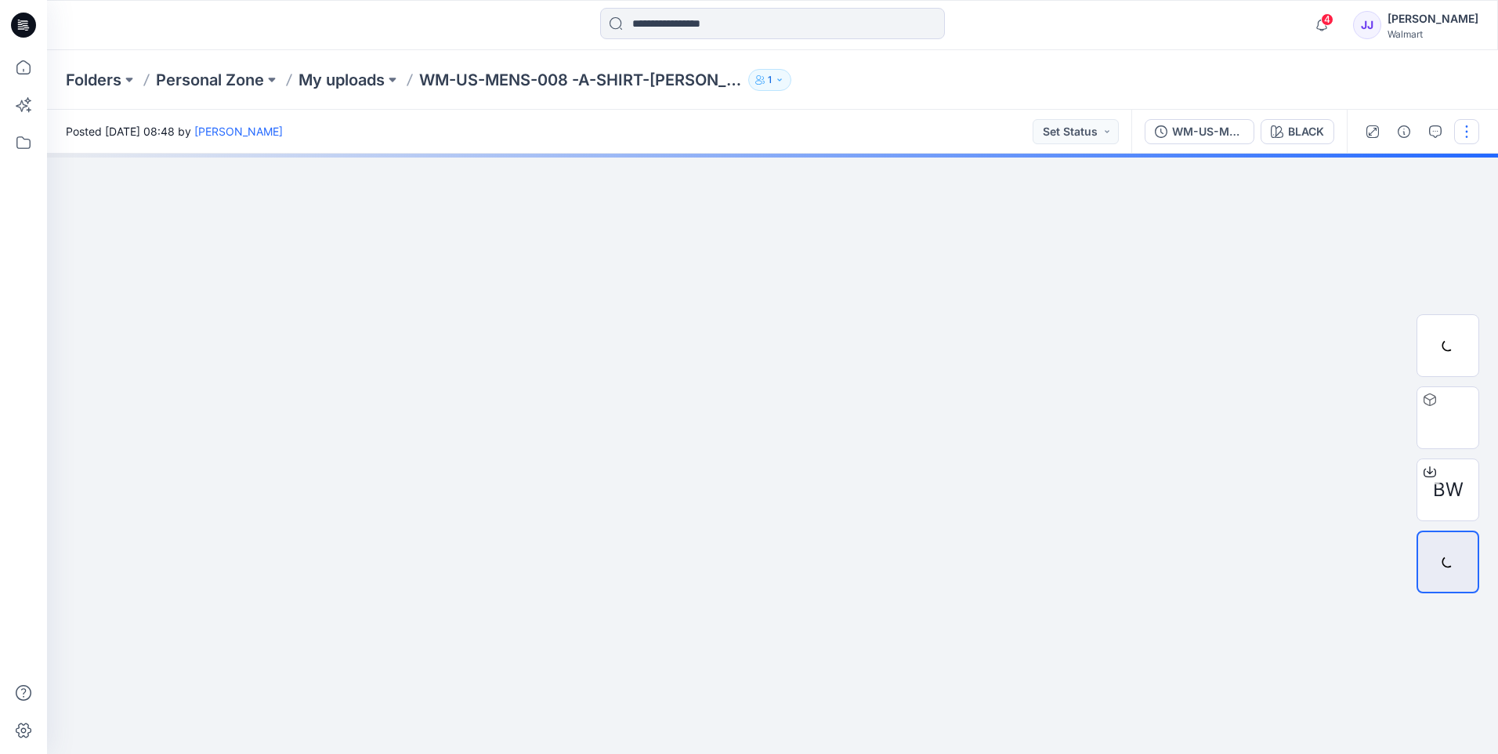
click at [1467, 135] on button "button" at bounding box center [1467, 131] width 25 height 25
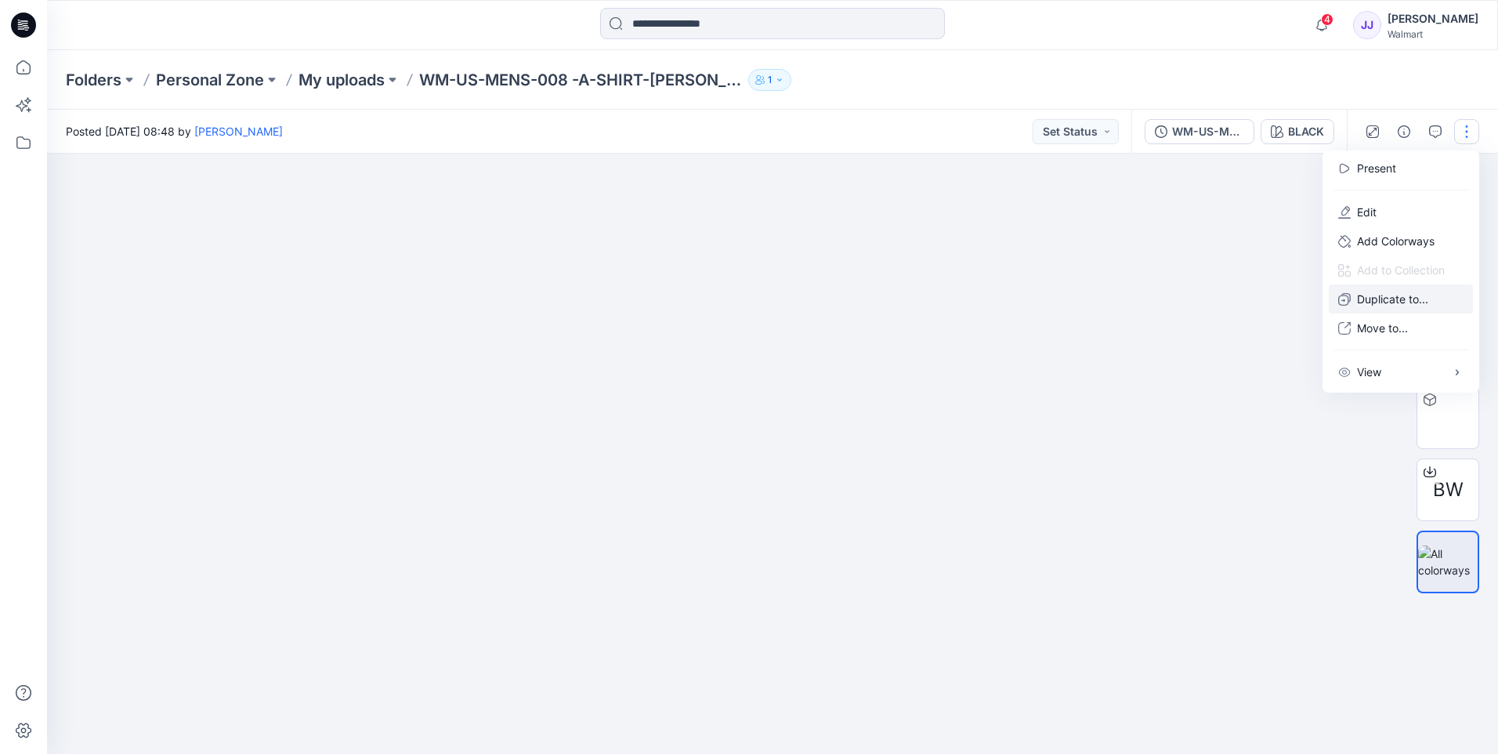
click at [1360, 299] on p "Duplicate to..." at bounding box center [1392, 299] width 71 height 16
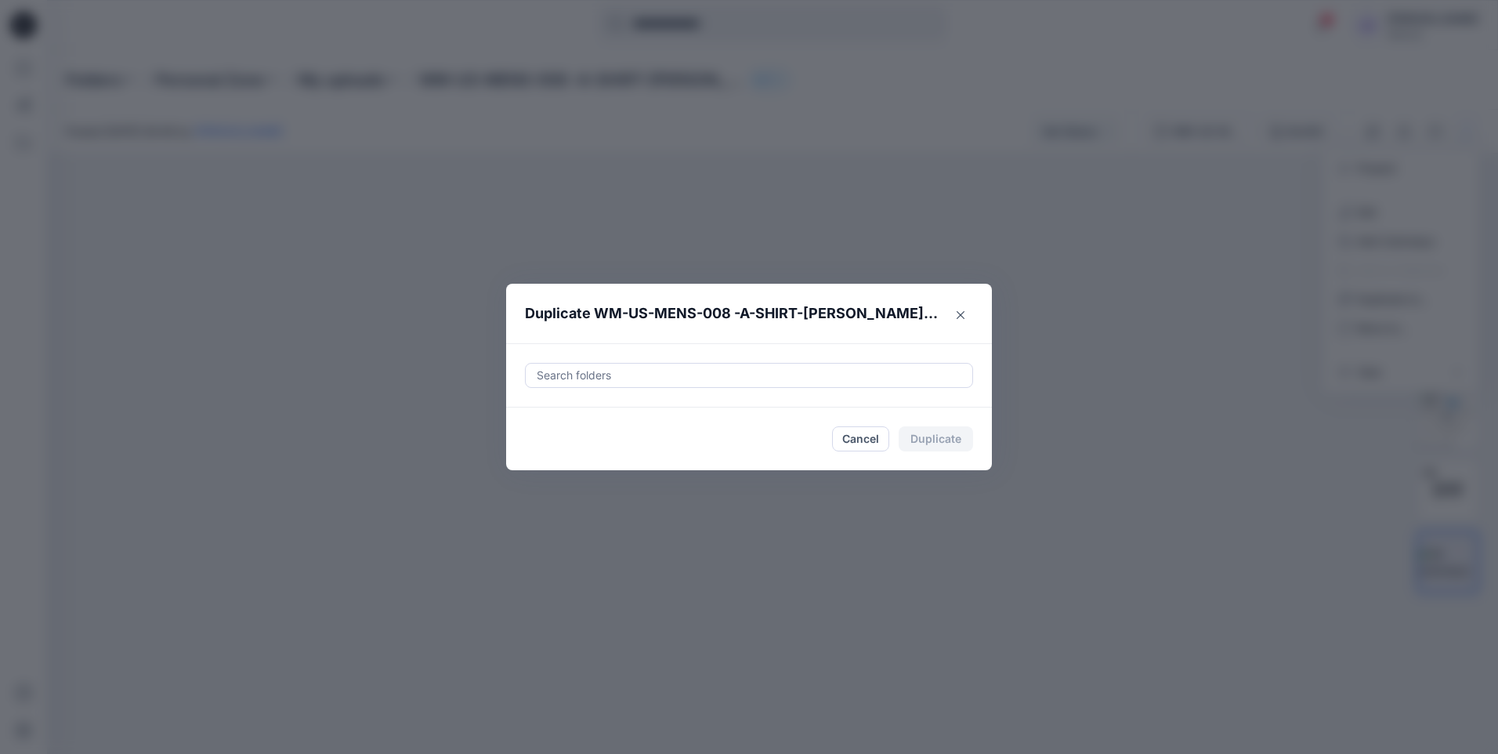
click at [949, 371] on div at bounding box center [749, 375] width 428 height 19
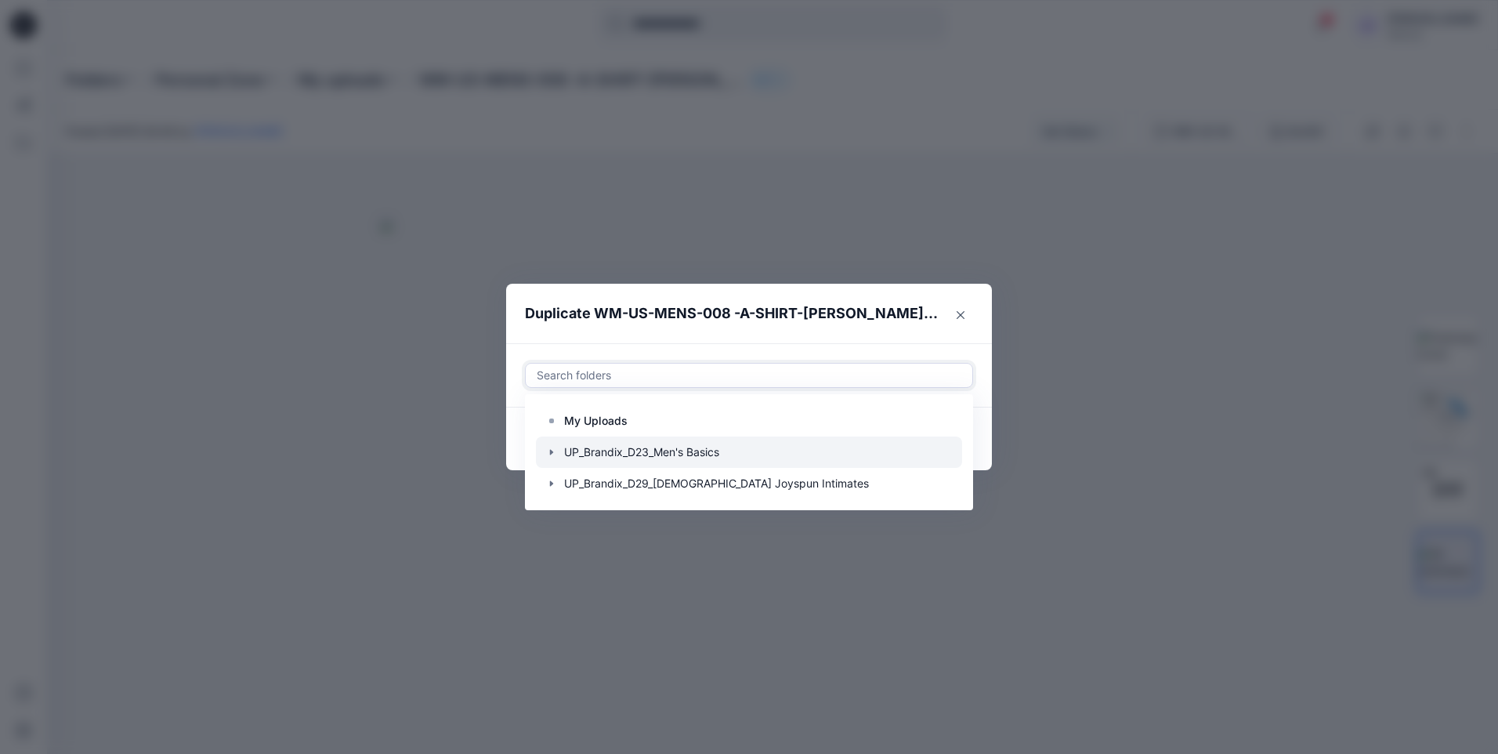
click at [552, 458] on icon "button" at bounding box center [551, 452] width 13 height 13
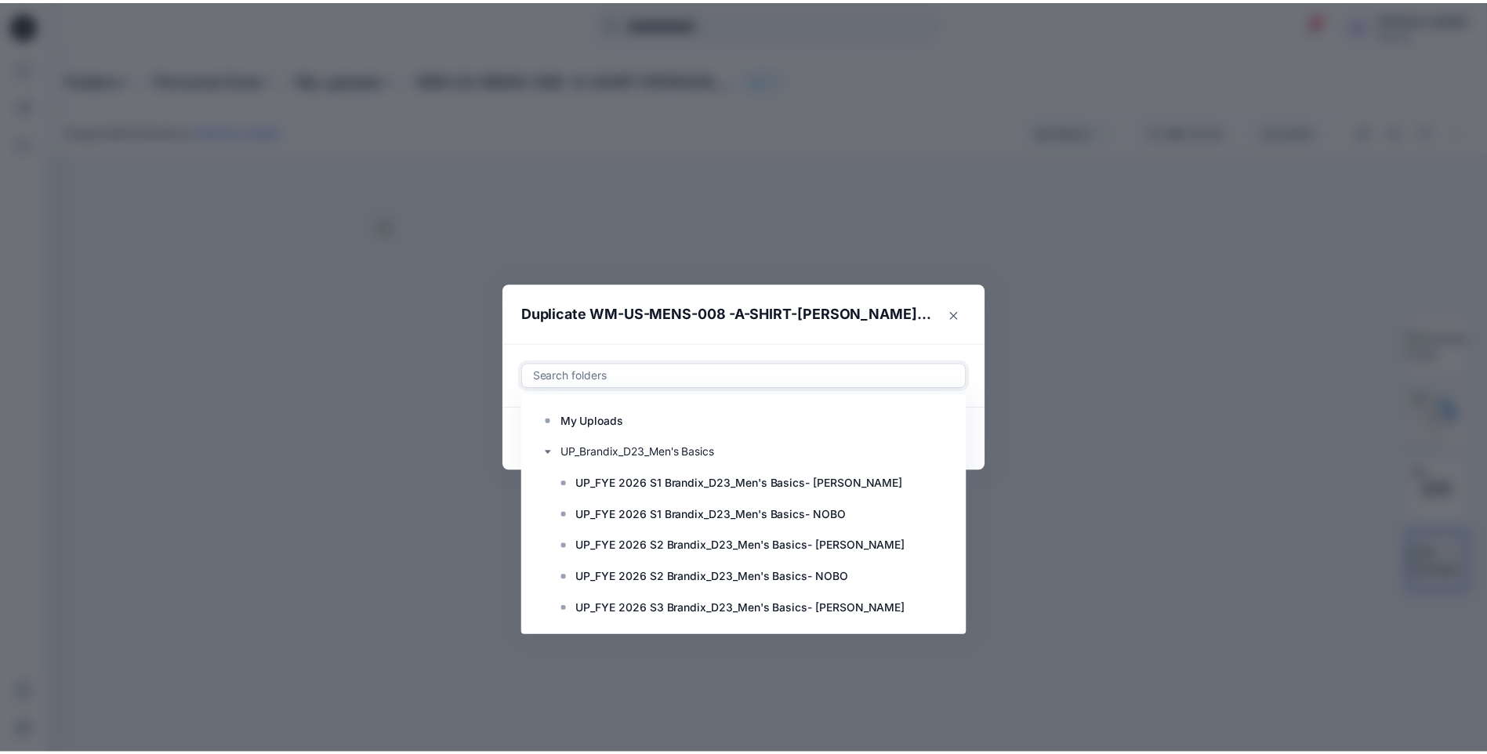
scroll to position [125, 0]
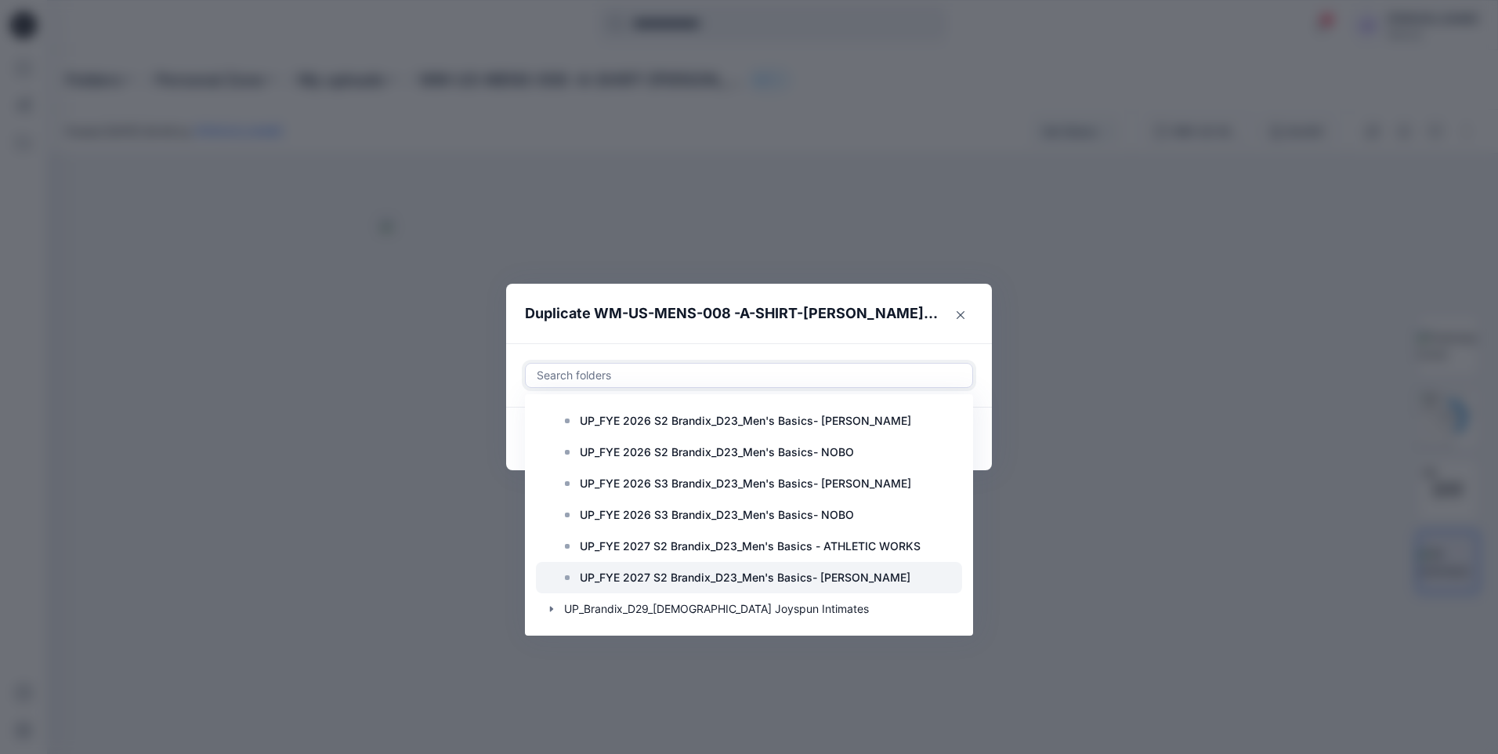
click at [650, 580] on p "UP_FYE 2027 S2 Brandix_D23_Men's Basics- [PERSON_NAME]" at bounding box center [745, 577] width 331 height 19
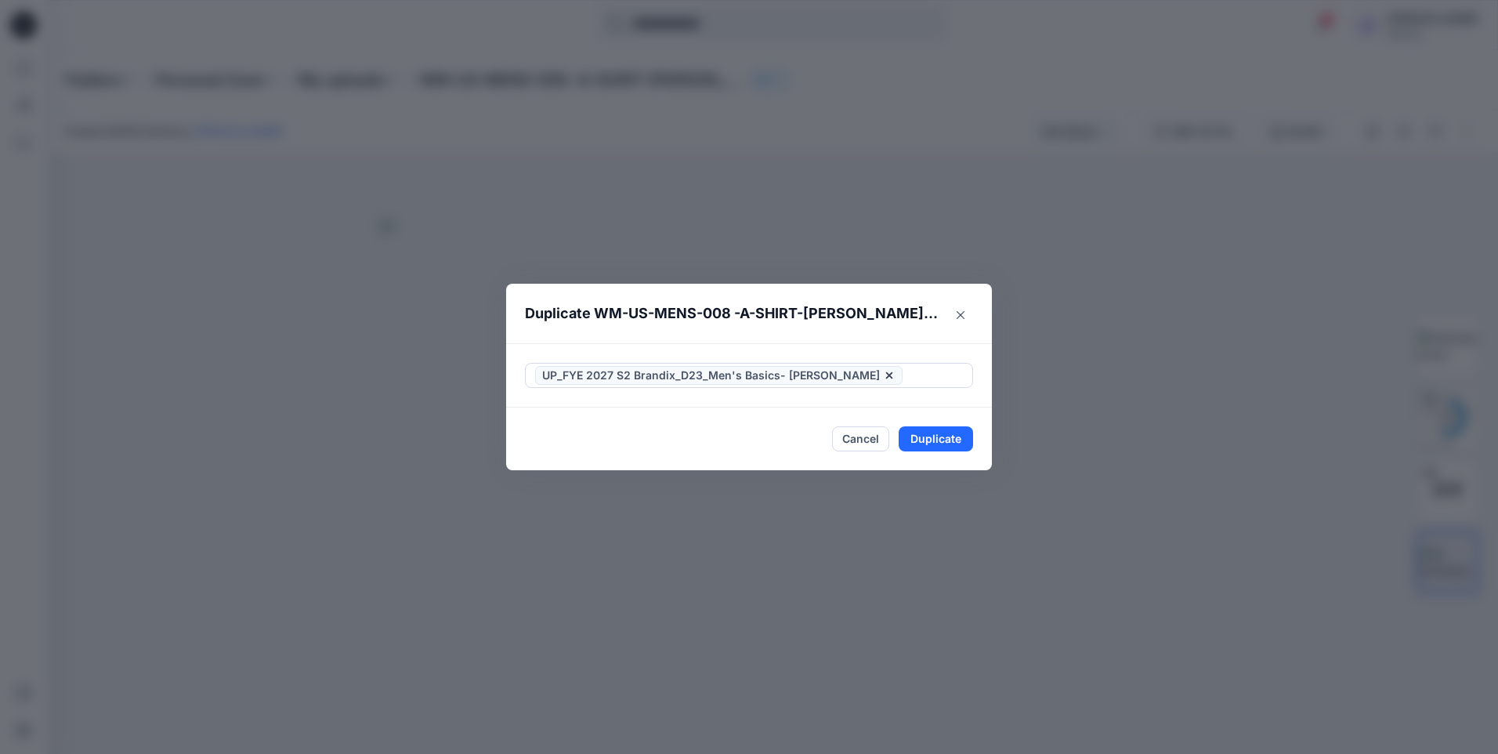
click at [904, 335] on header "Duplicate WM-US-MENS-008 -A-SHIRT-GEOGE-N3-3D" at bounding box center [733, 314] width 455 height 60
click at [926, 444] on button "Duplicate" at bounding box center [936, 438] width 74 height 25
click at [944, 440] on button "Close" at bounding box center [947, 438] width 51 height 25
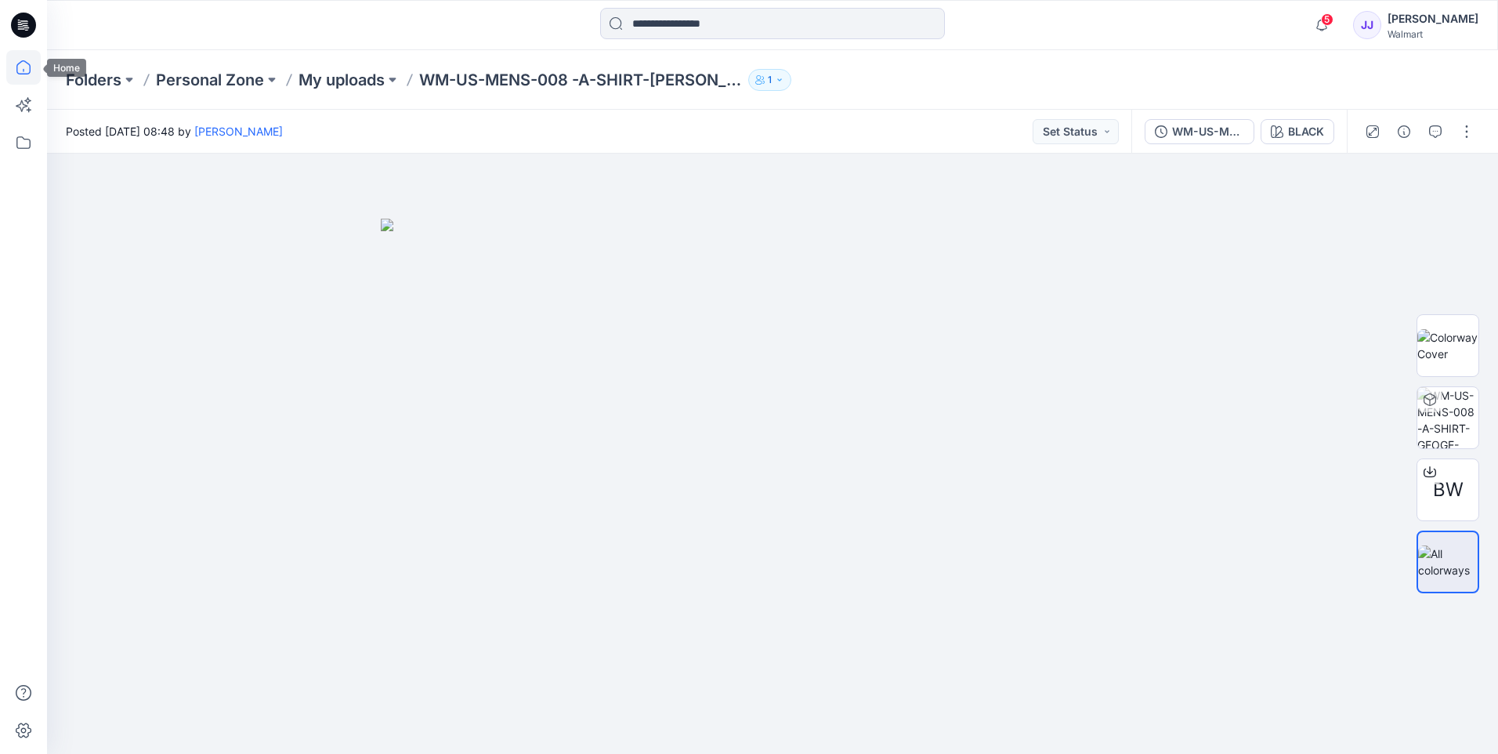
click at [25, 69] on icon at bounding box center [23, 67] width 34 height 34
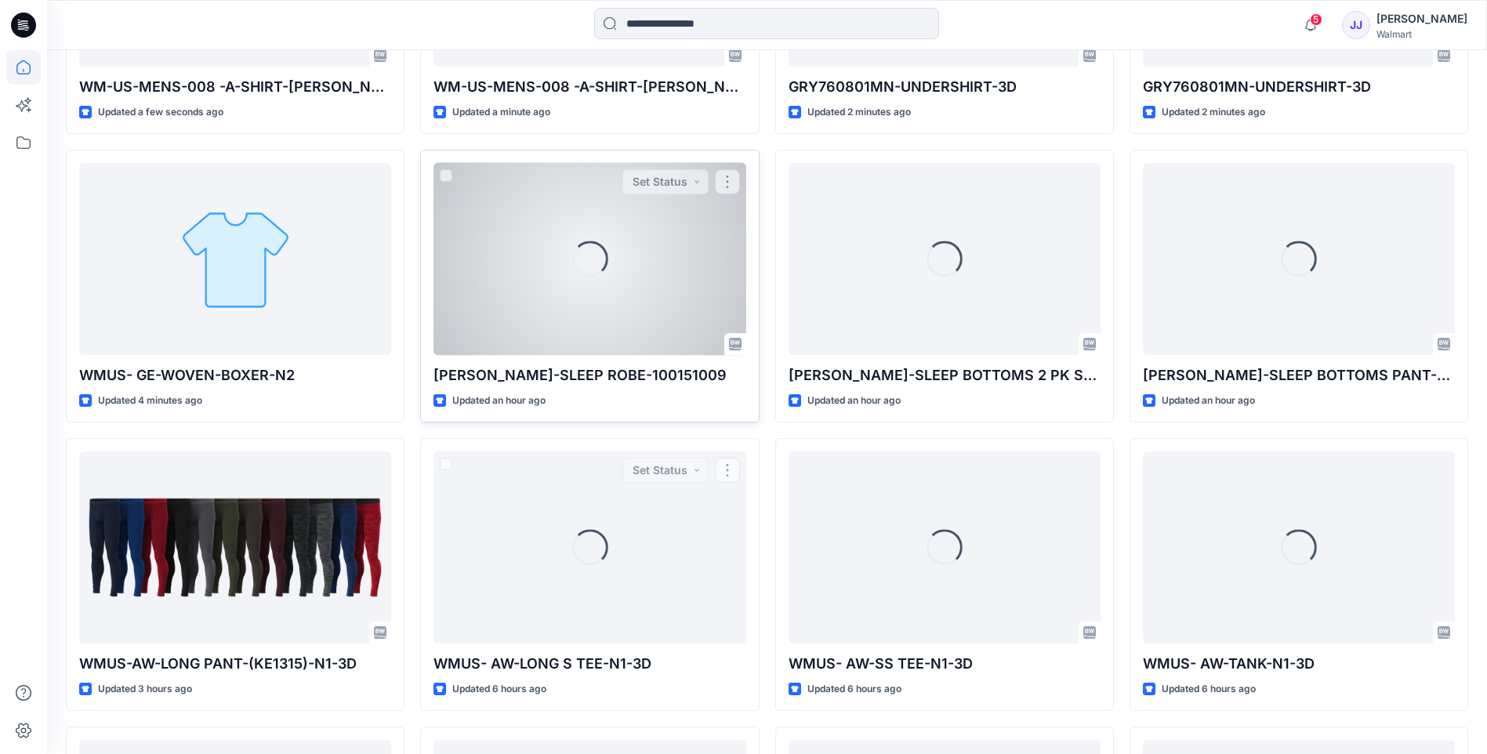
scroll to position [339, 0]
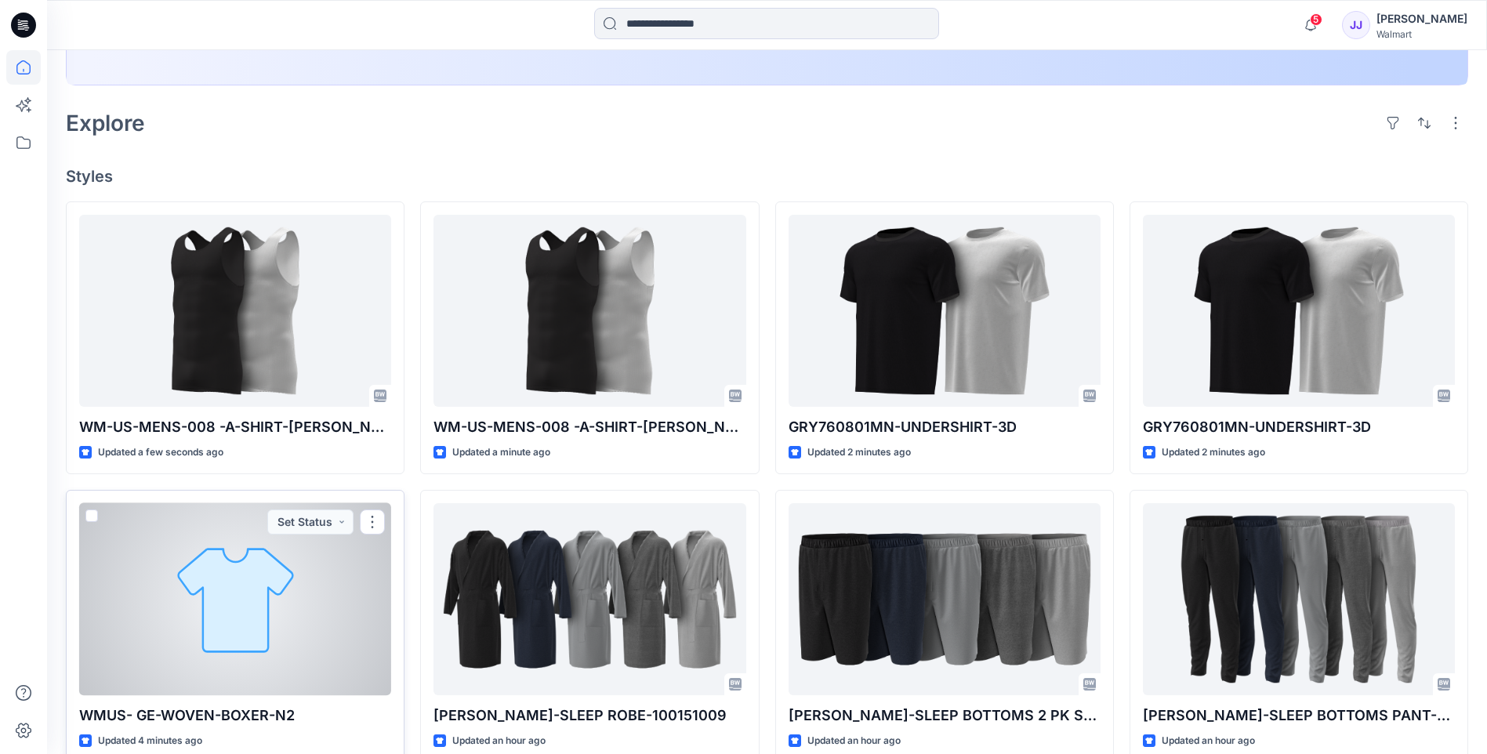
scroll to position [679, 0]
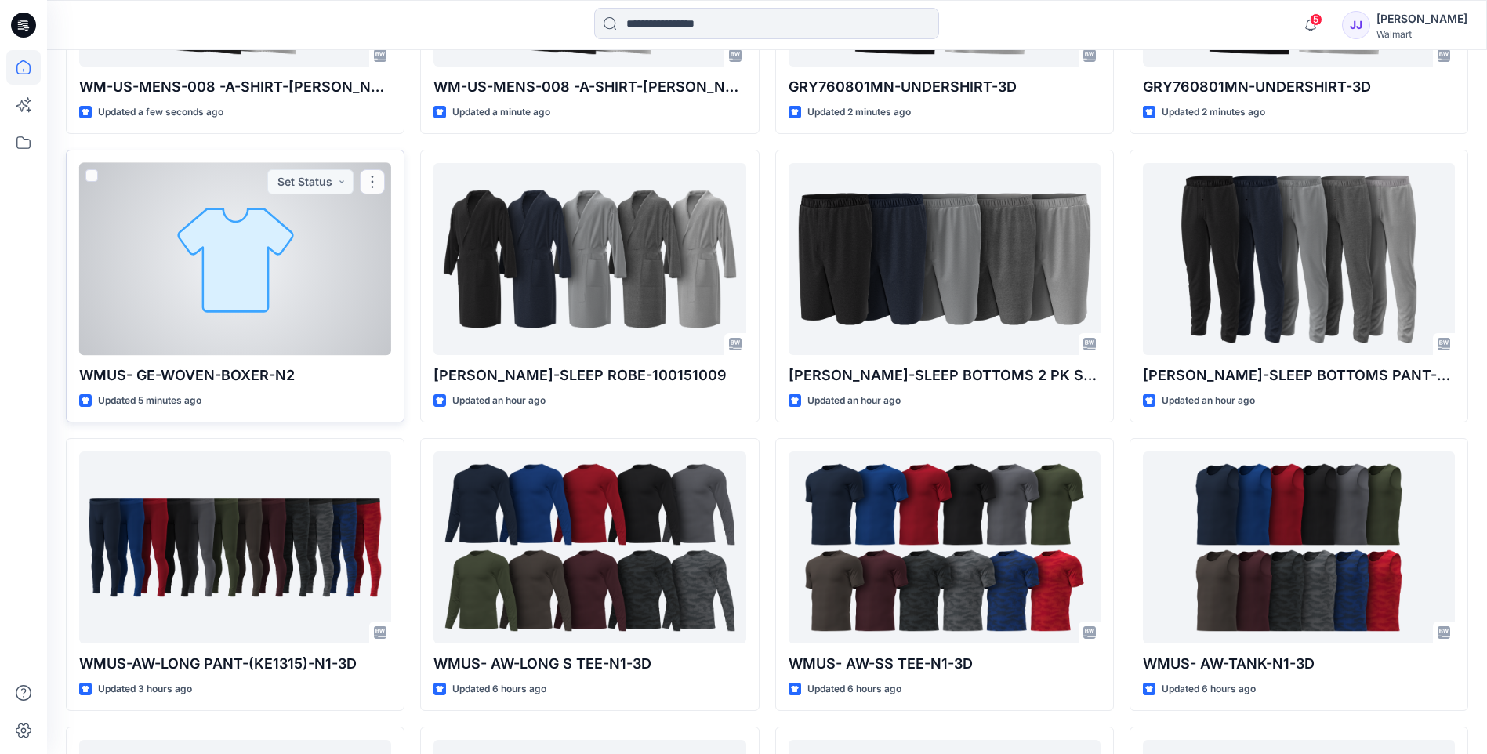
click at [259, 324] on div at bounding box center [235, 259] width 312 height 192
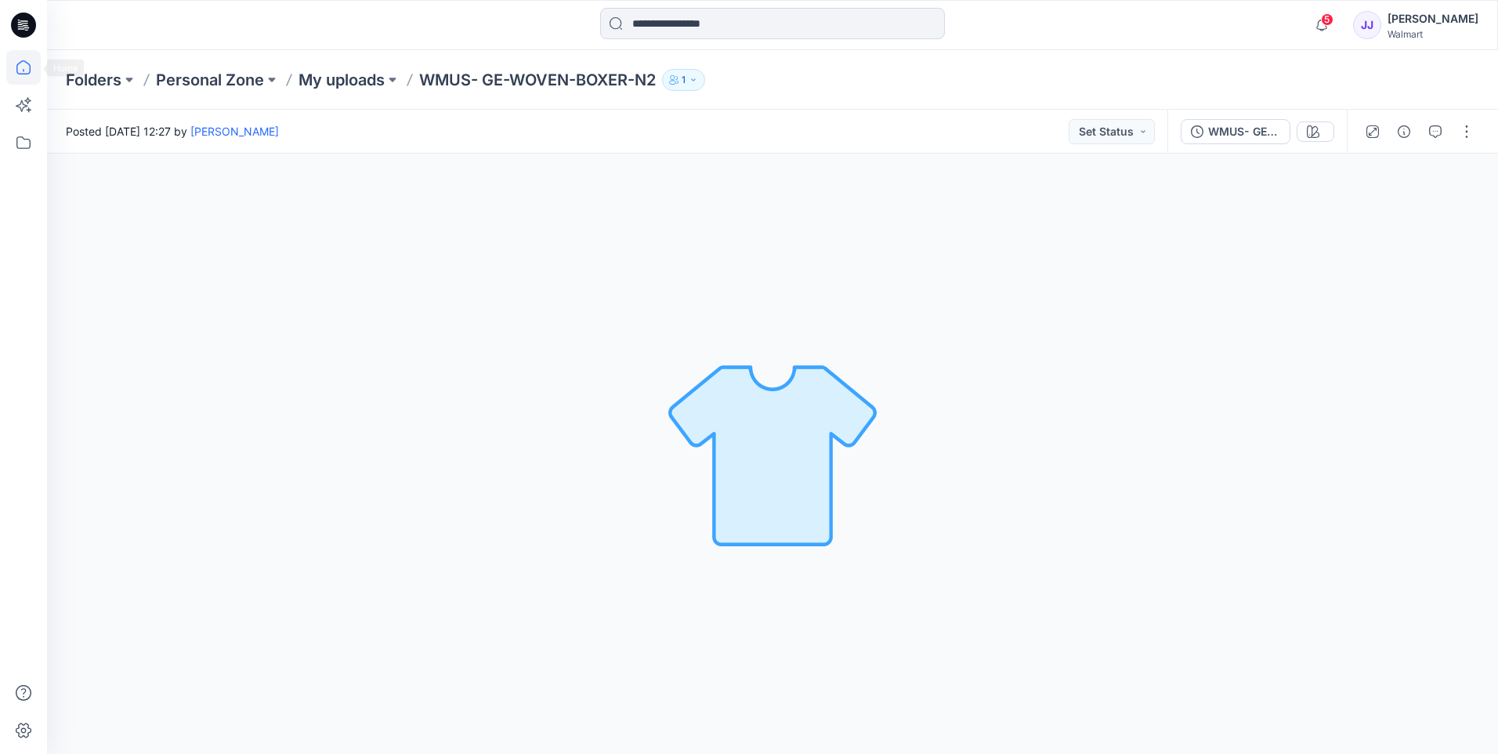
click at [36, 67] on icon at bounding box center [23, 67] width 34 height 34
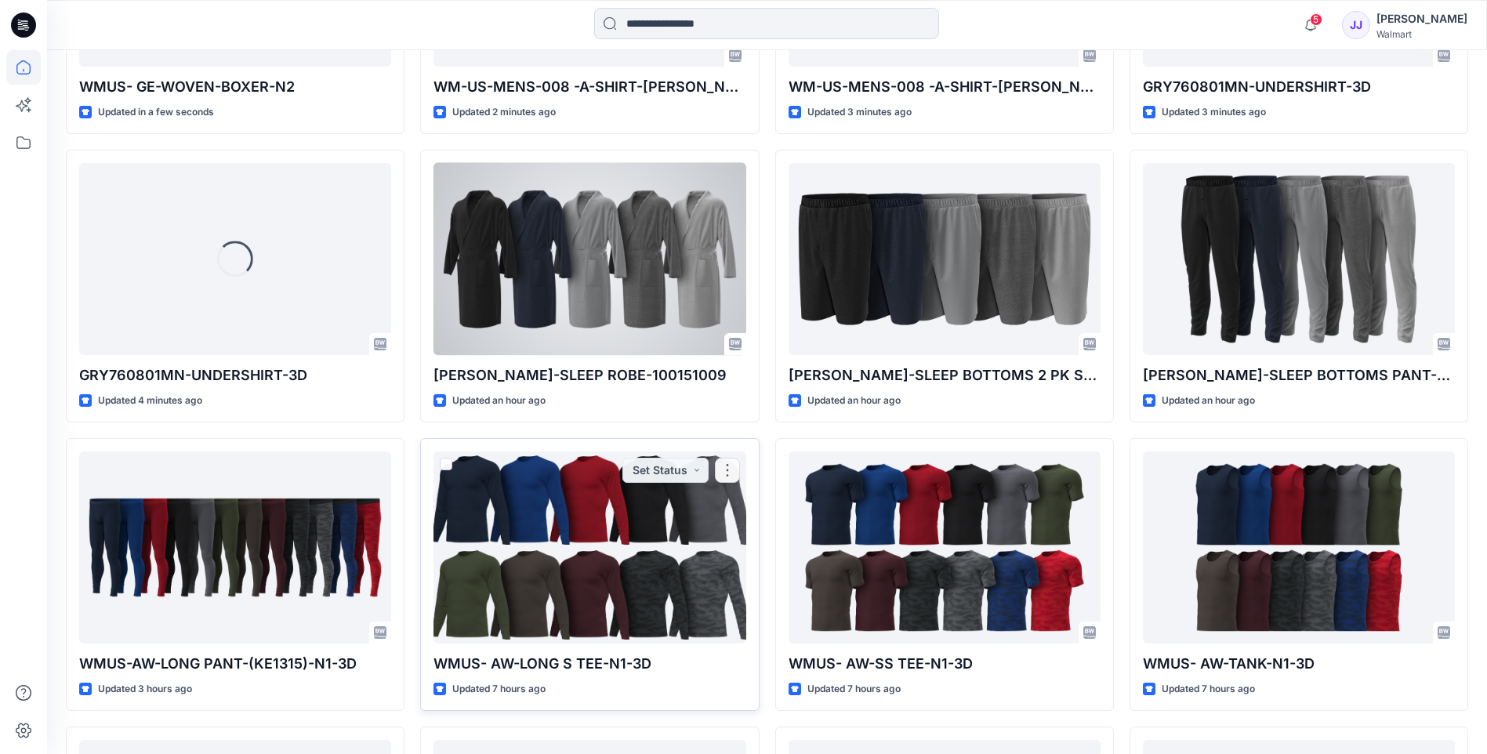
scroll to position [339, 0]
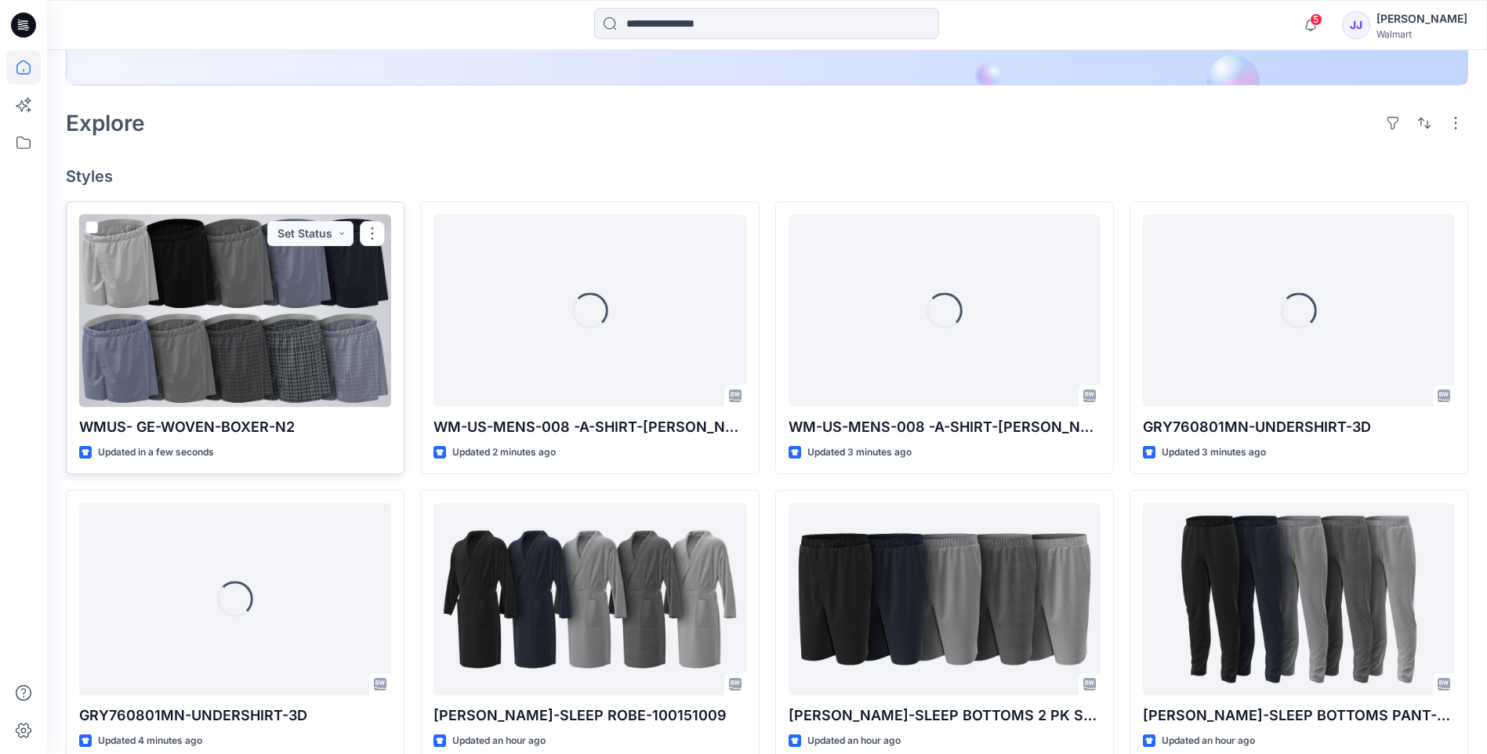
click at [255, 329] on div at bounding box center [235, 311] width 312 height 192
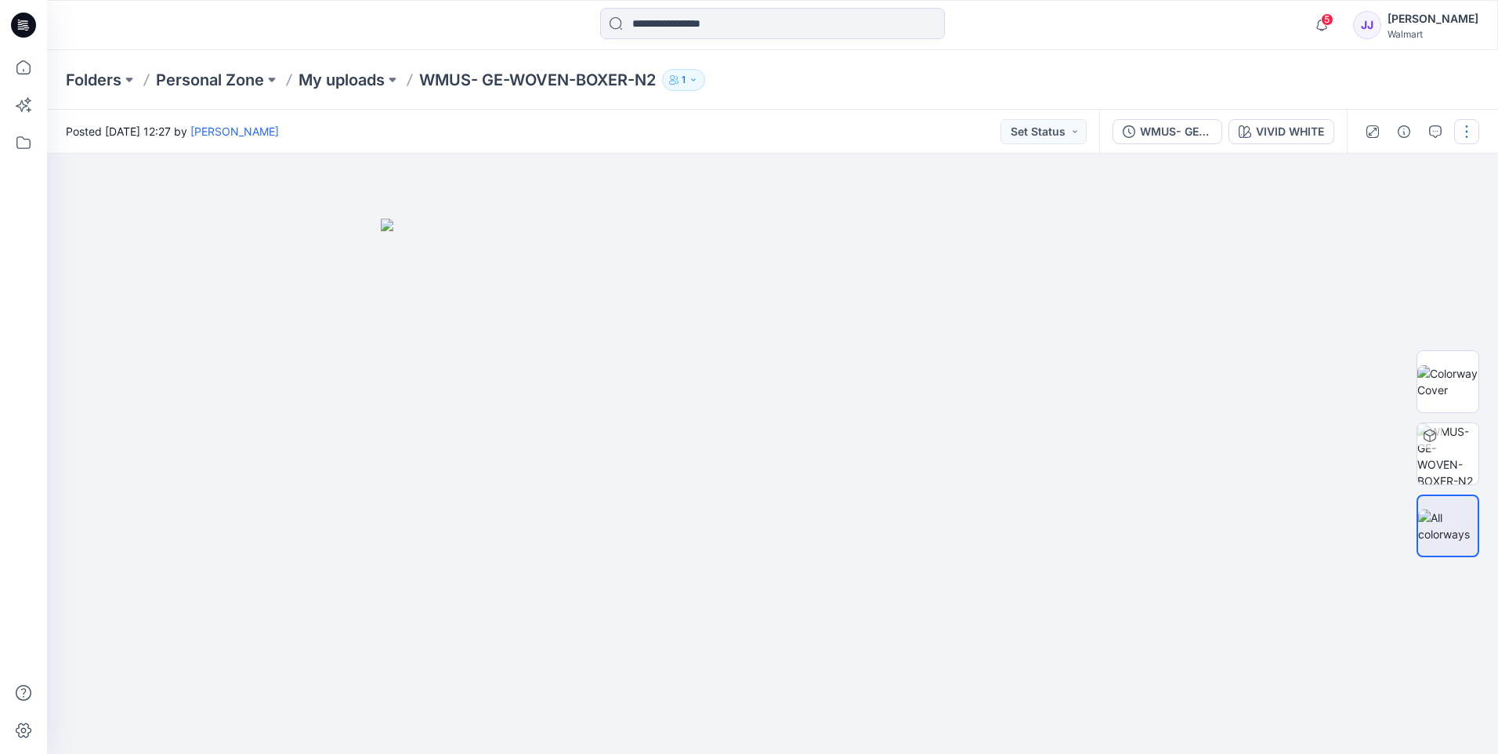
click at [1467, 135] on button "button" at bounding box center [1467, 131] width 25 height 25
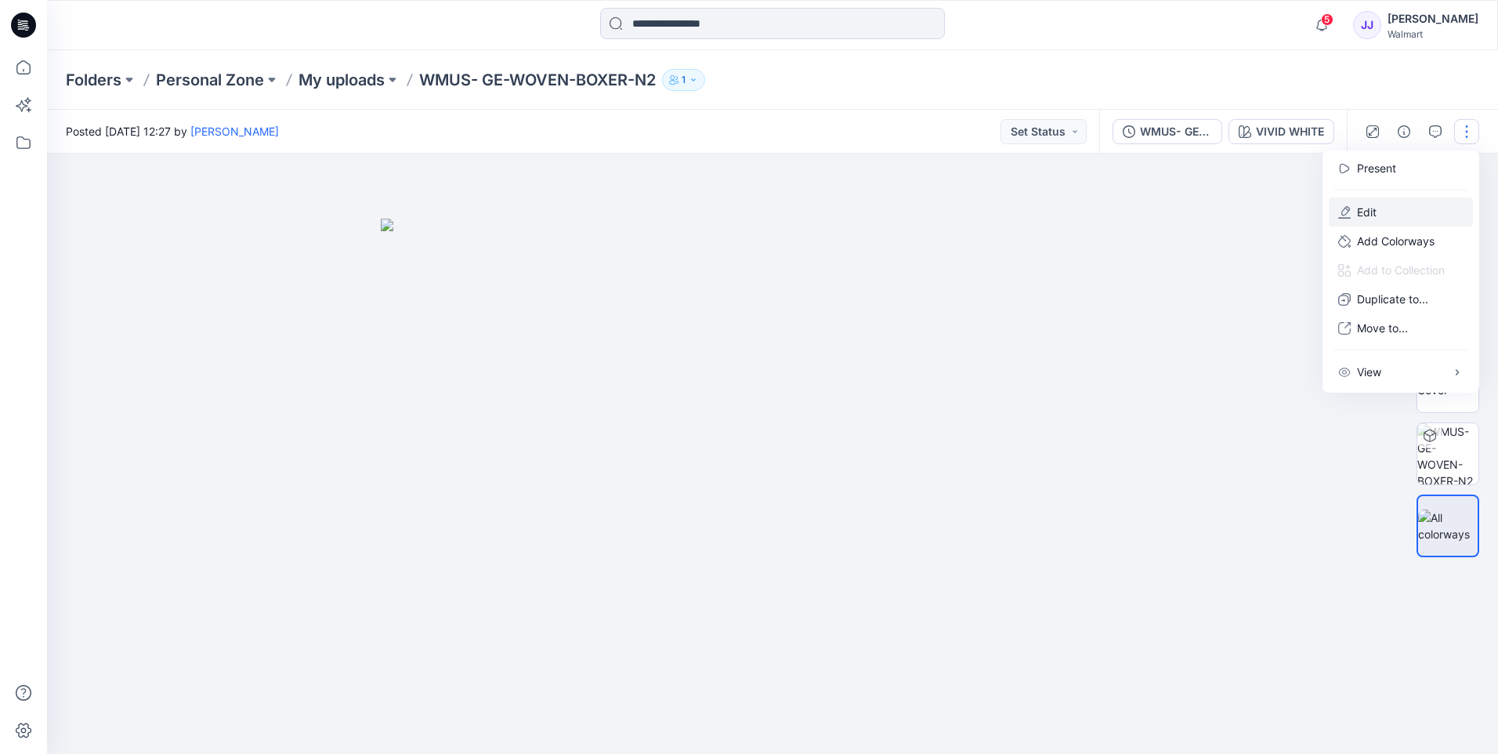
click at [1372, 208] on p "Edit" at bounding box center [1367, 212] width 20 height 16
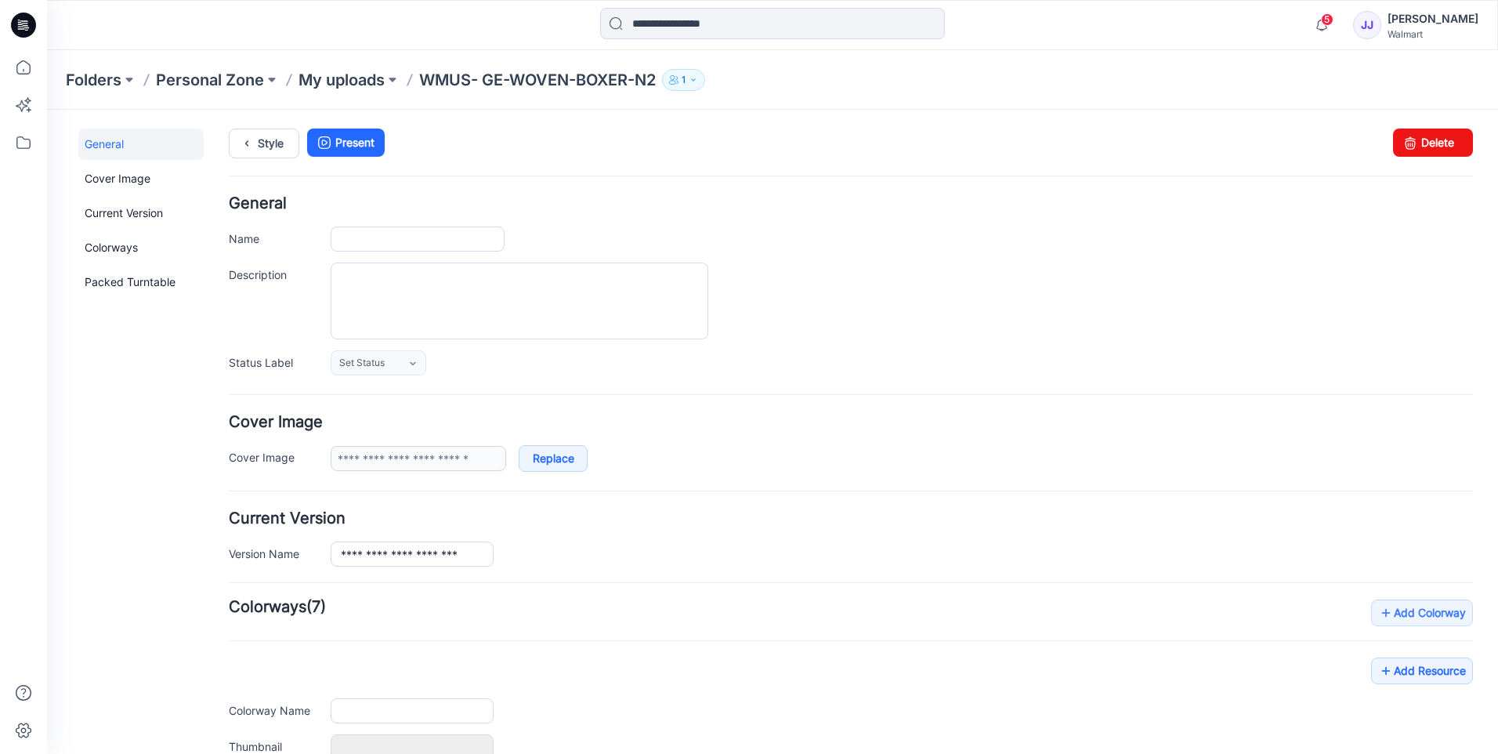
type input "**********"
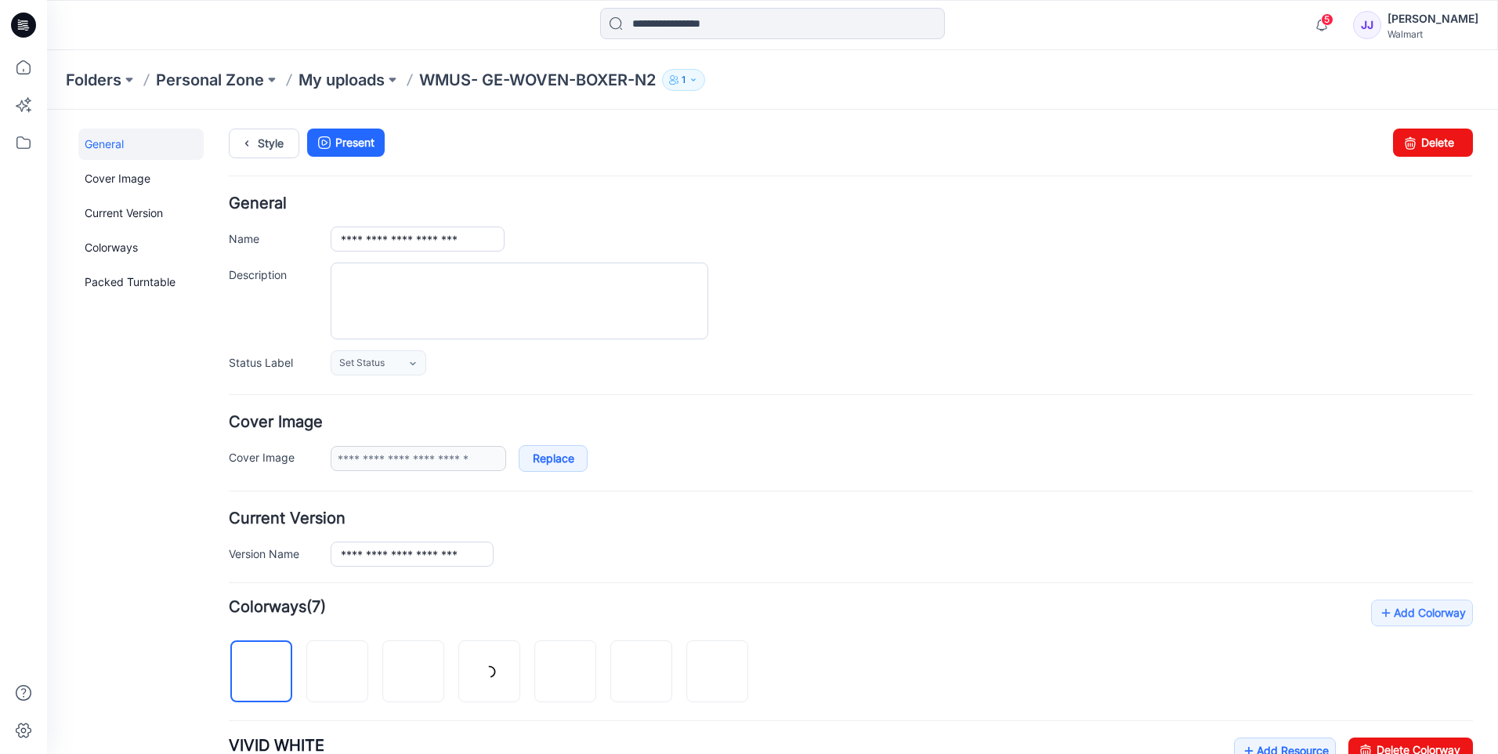
scroll to position [379, 0]
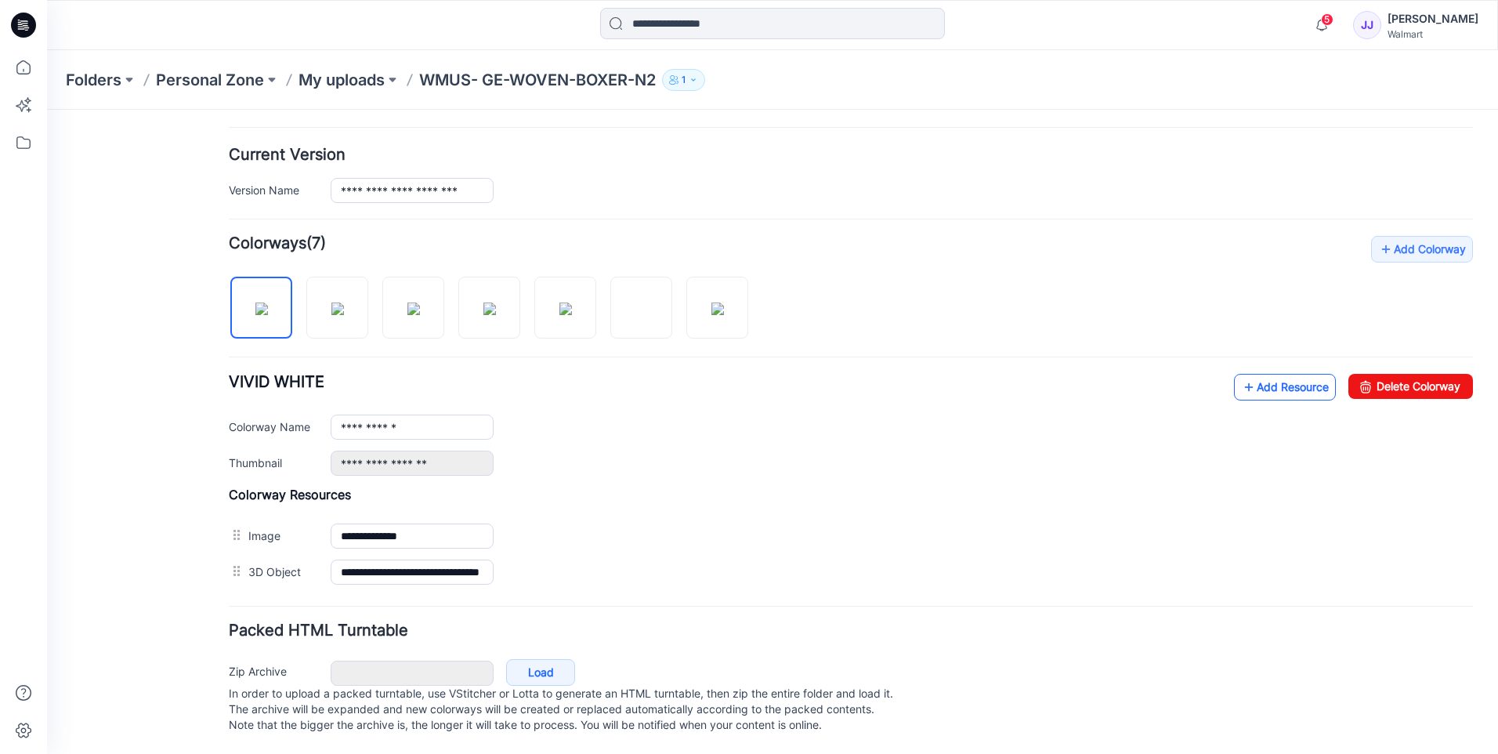
click at [1281, 374] on link "Add Resource" at bounding box center [1285, 387] width 102 height 27
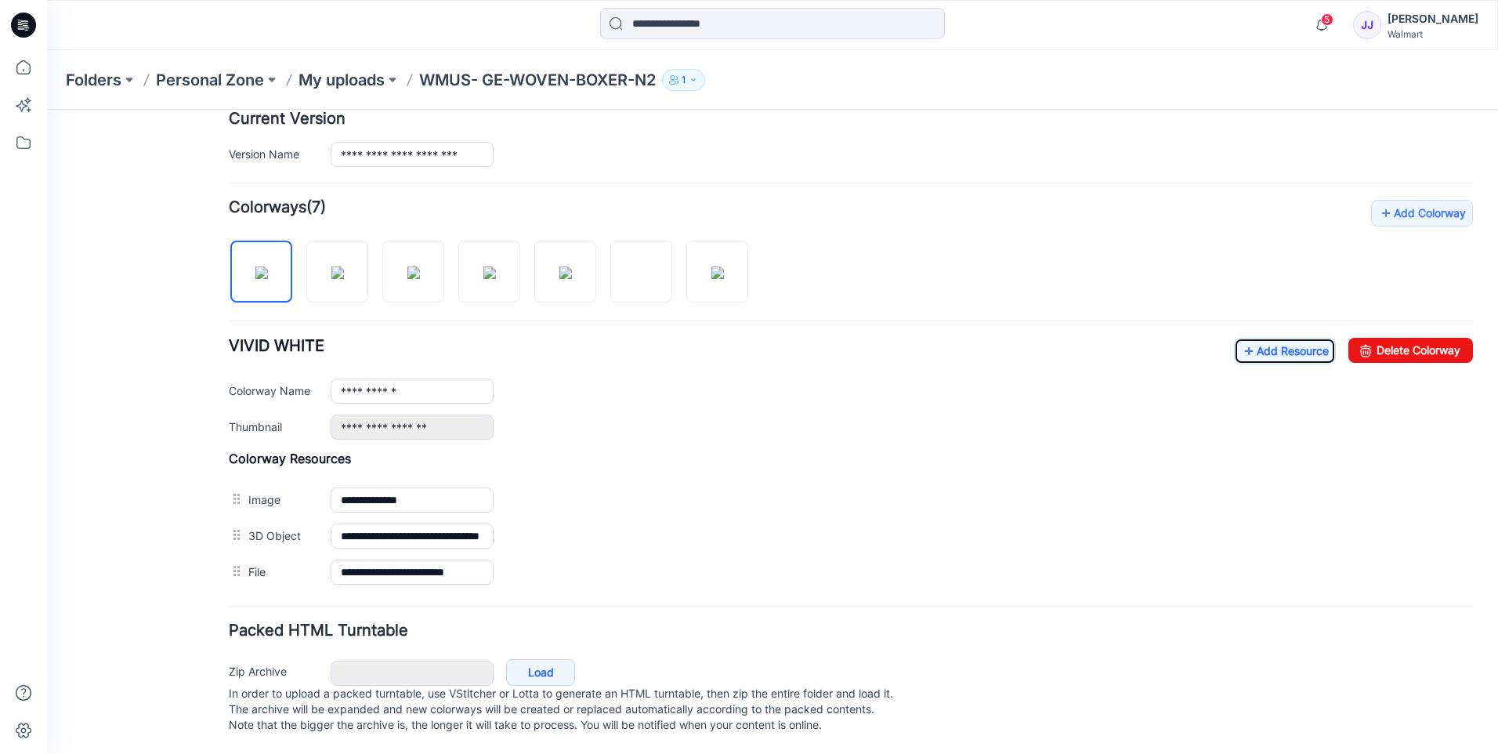
scroll to position [0, 0]
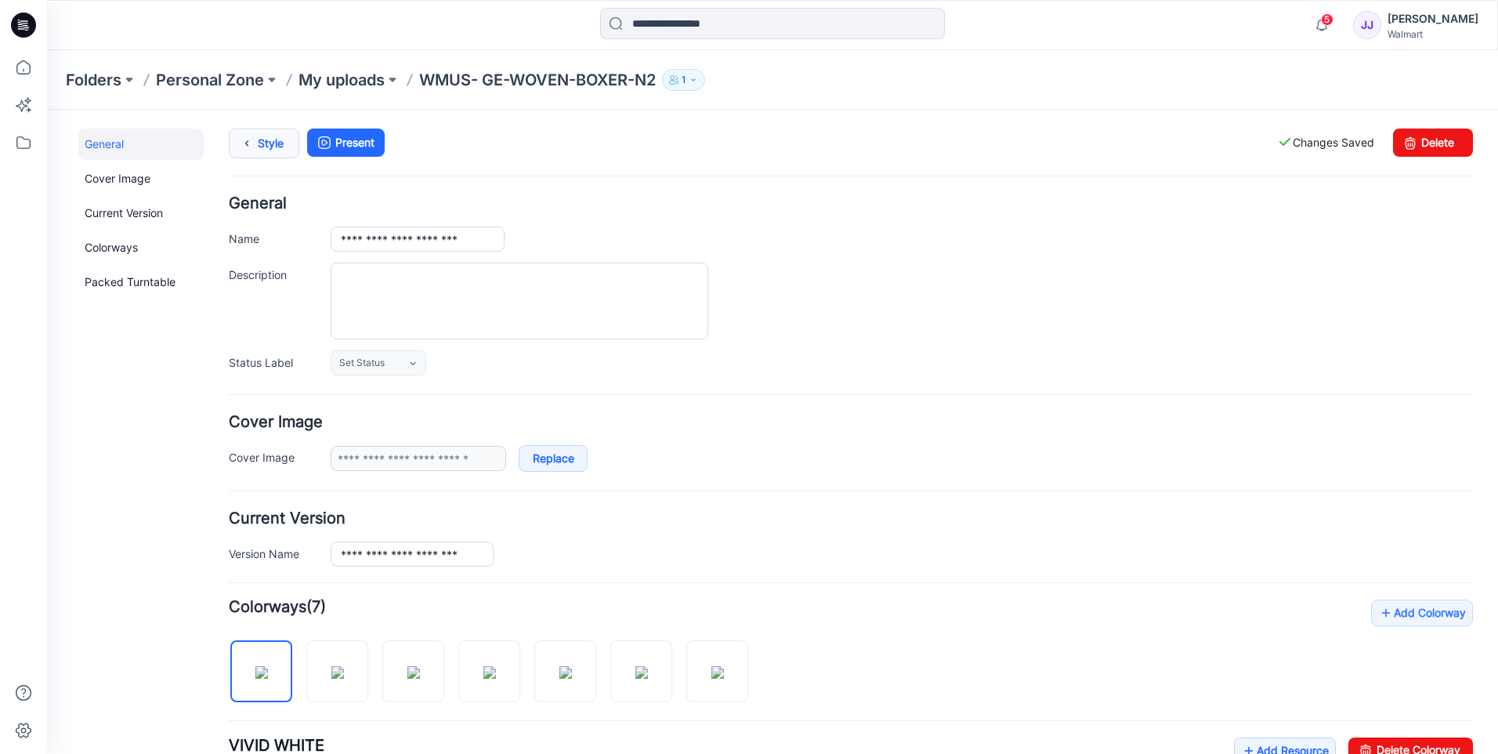
click at [271, 140] on link "Style" at bounding box center [264, 144] width 71 height 30
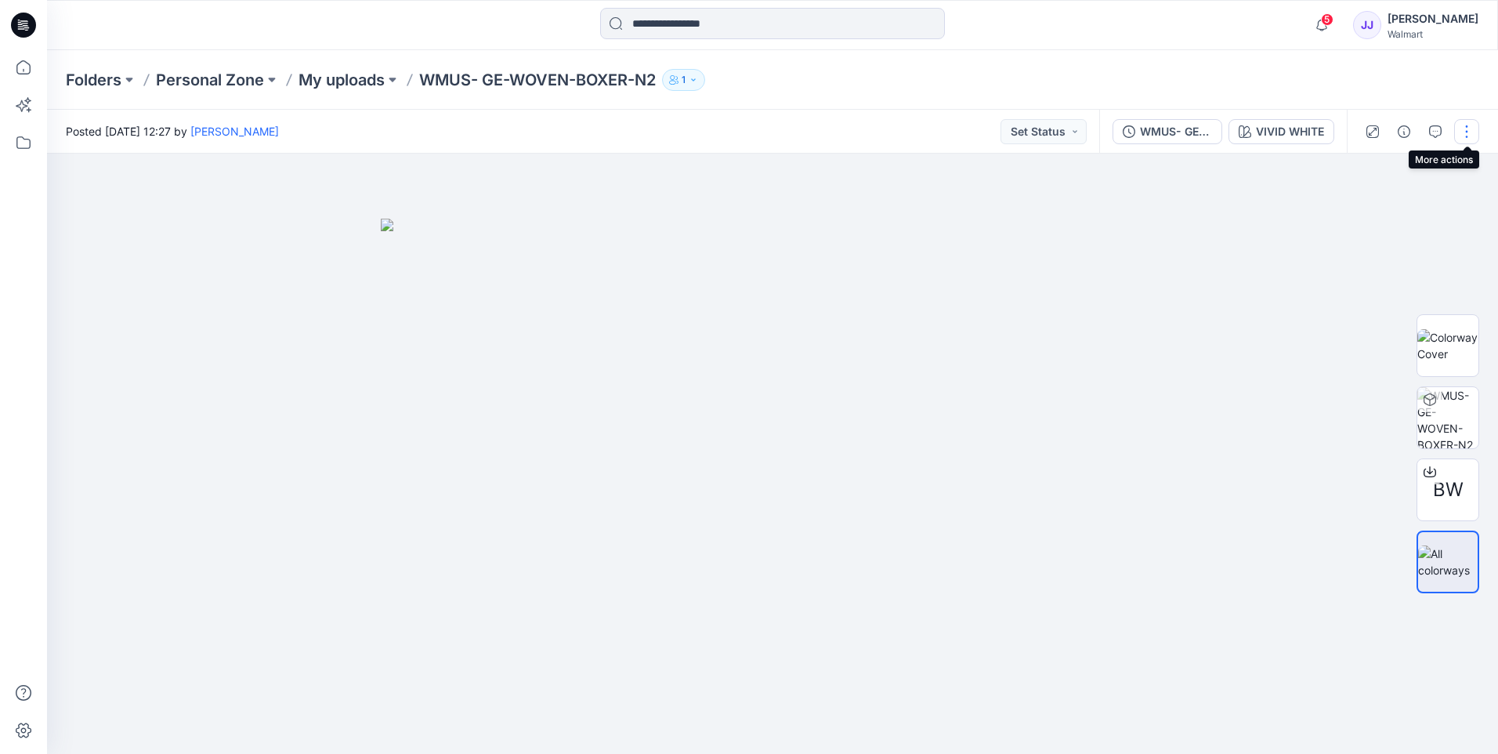
click at [1467, 134] on button "button" at bounding box center [1467, 131] width 25 height 25
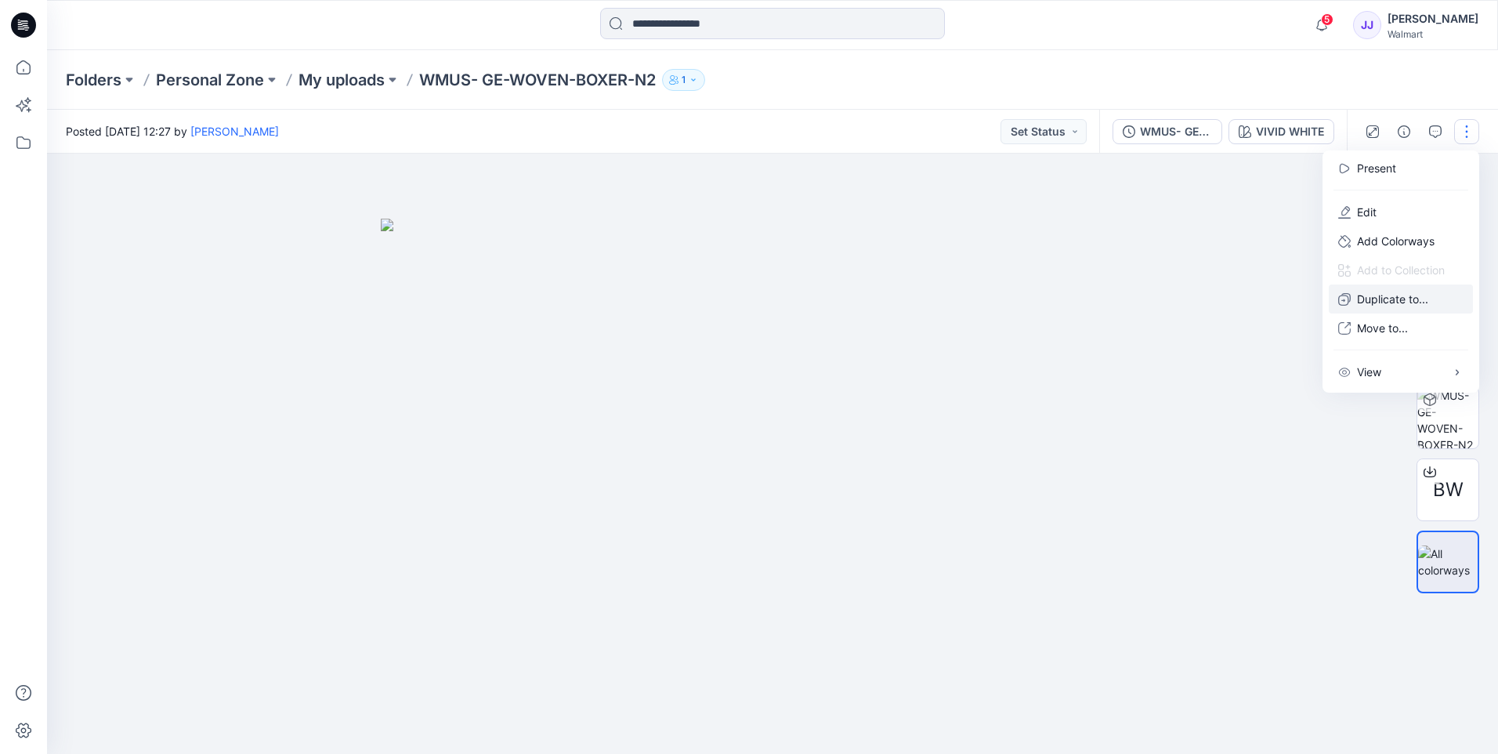
click at [1408, 302] on p "Duplicate to..." at bounding box center [1392, 299] width 71 height 16
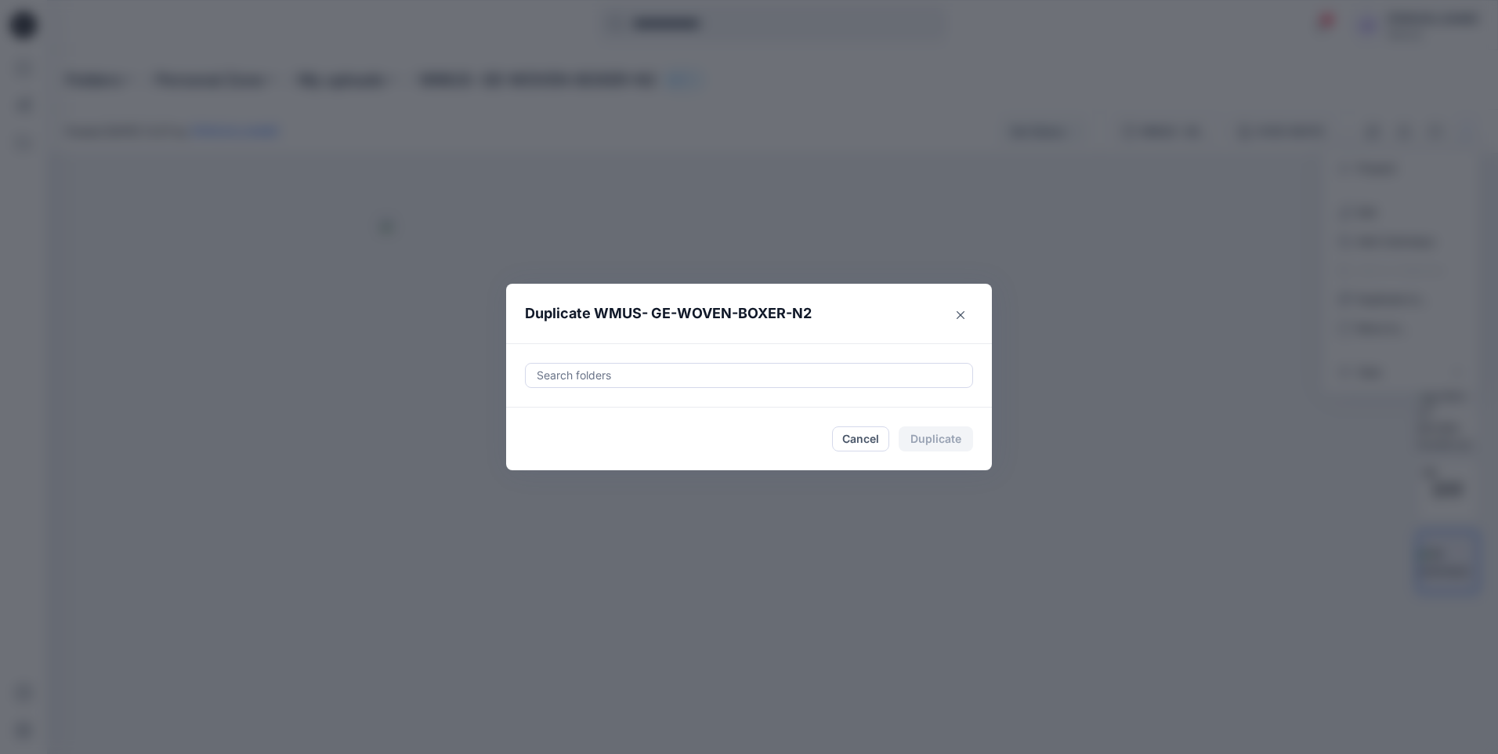
click at [762, 389] on div "Search folders" at bounding box center [749, 375] width 486 height 64
click at [765, 364] on div "Search folders" at bounding box center [749, 376] width 447 height 24
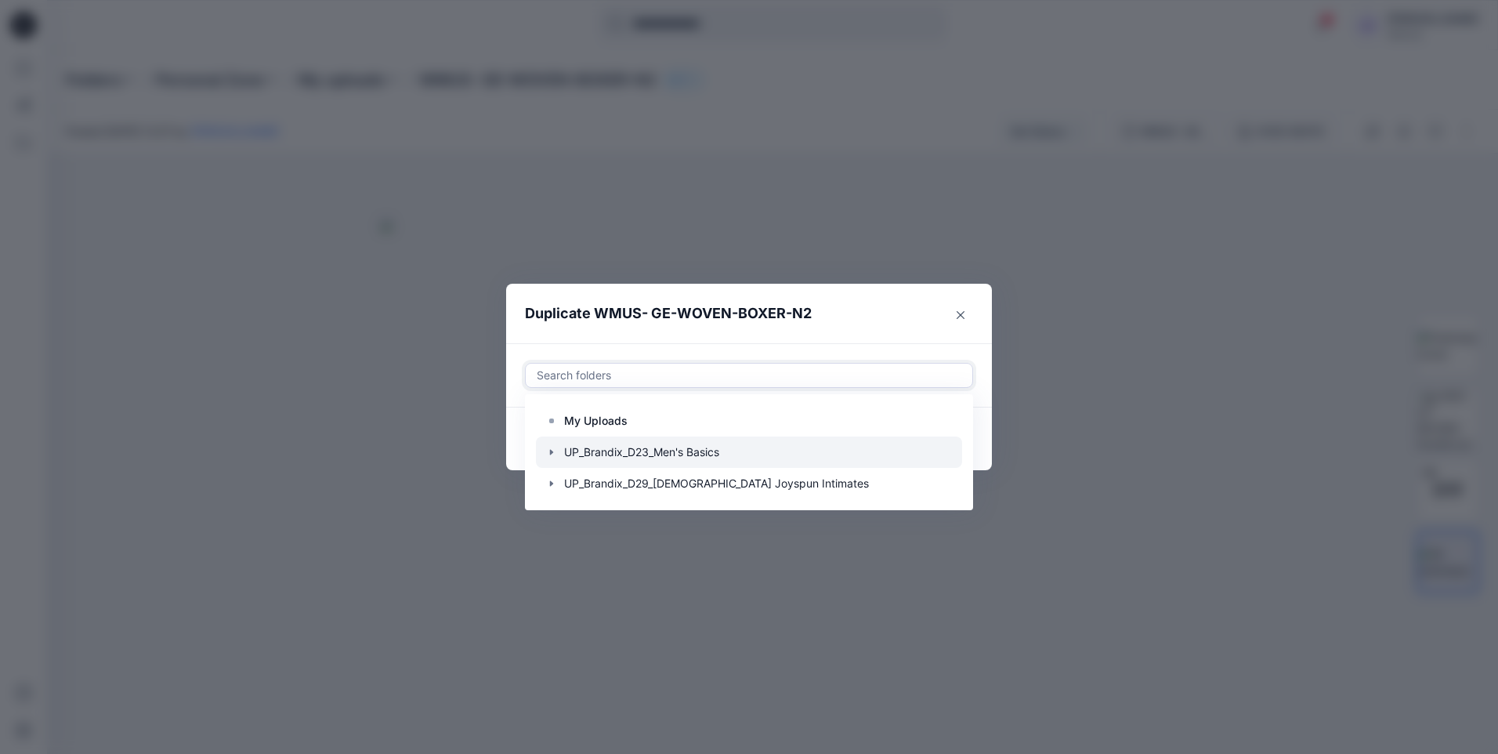
click at [550, 451] on icon "button" at bounding box center [551, 451] width 3 height 5
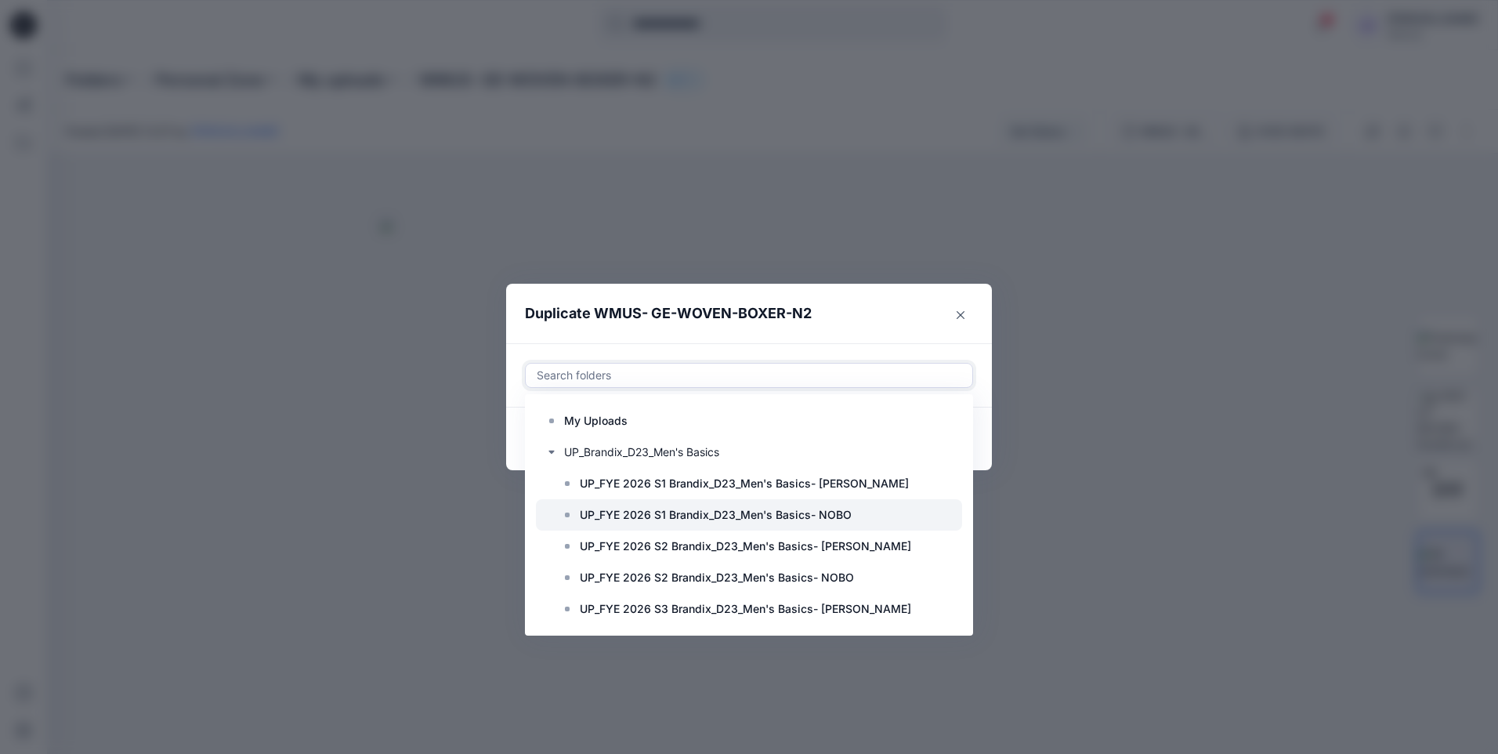
scroll to position [125, 0]
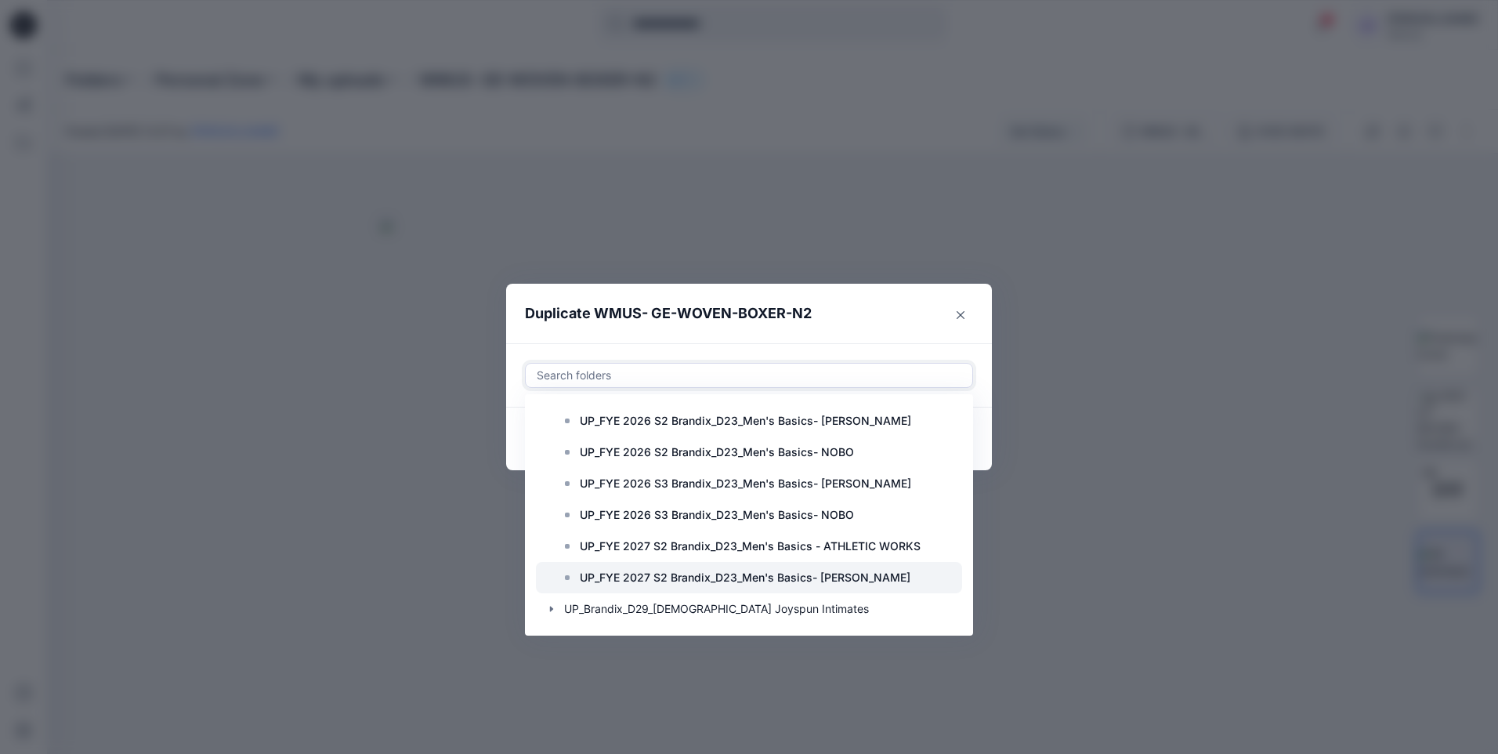
click at [673, 578] on p "UP_FYE 2027 S2 Brandix_D23_Men's Basics- [PERSON_NAME]" at bounding box center [745, 577] width 331 height 19
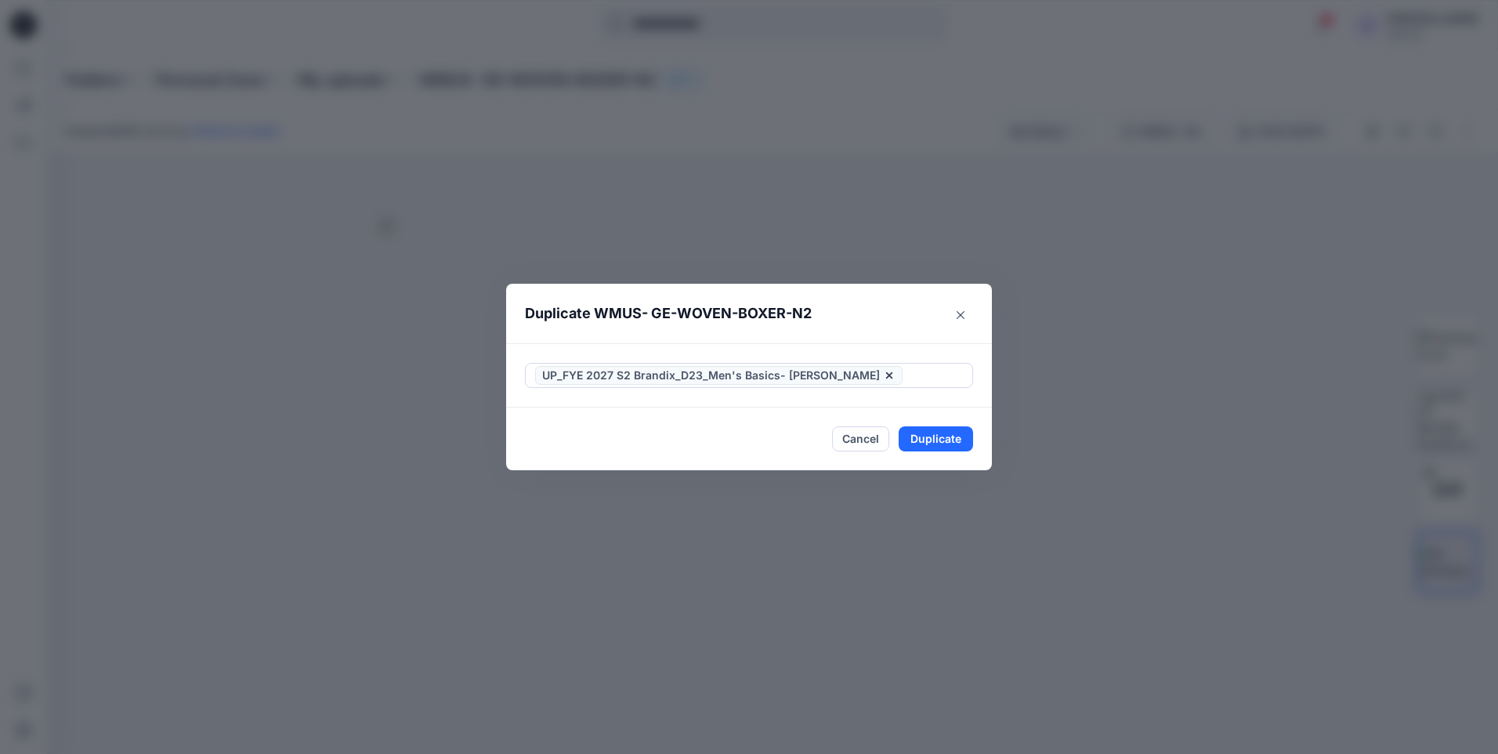
click at [892, 319] on header "Duplicate WMUS- GE-WOVEN-BOXER-N2" at bounding box center [733, 314] width 455 height 60
click at [929, 430] on button "Duplicate" at bounding box center [936, 438] width 74 height 25
click at [928, 430] on button "Close" at bounding box center [947, 438] width 51 height 25
